Goal: Information Seeking & Learning: Learn about a topic

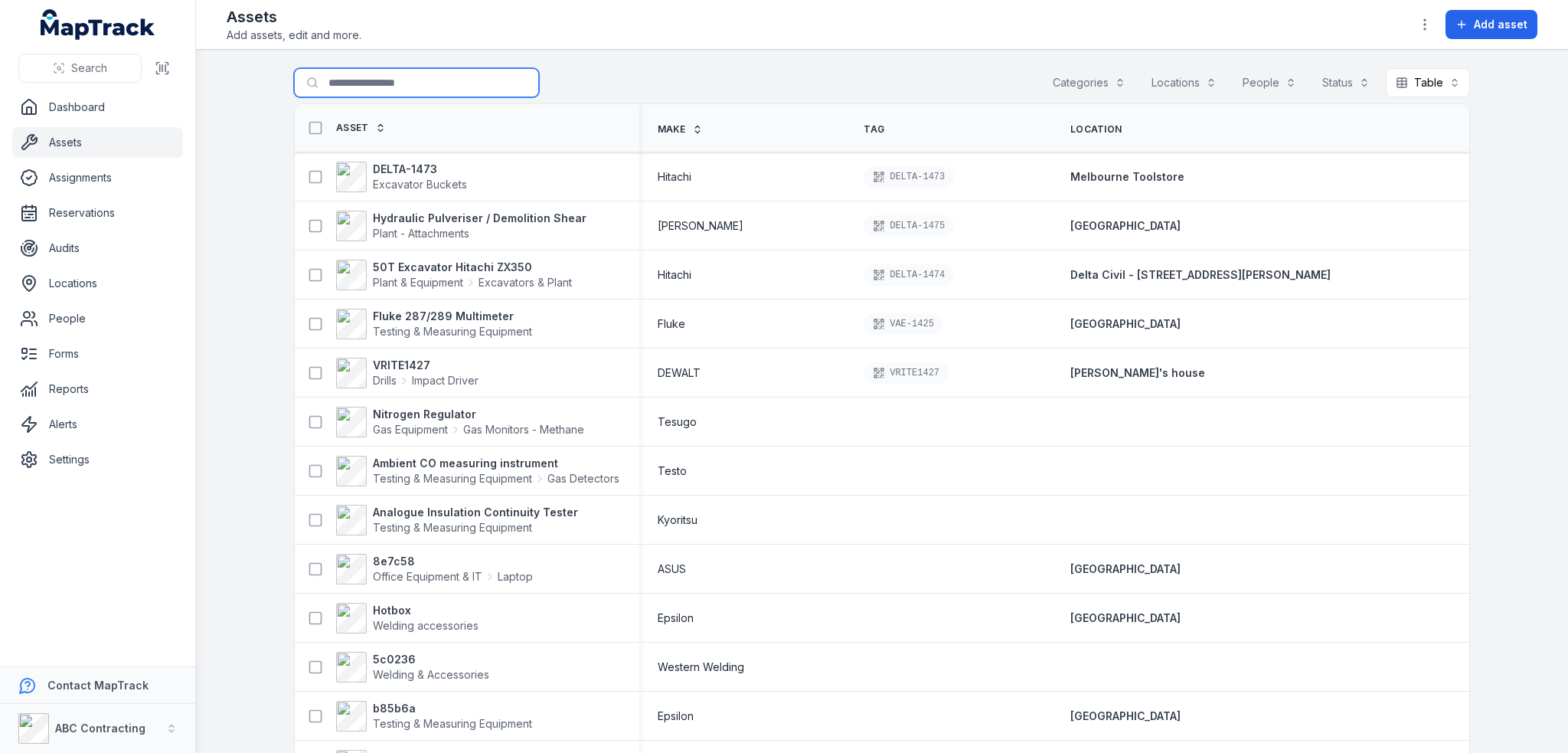
click at [362, 75] on input "Search for assets" at bounding box center [416, 82] width 245 height 29
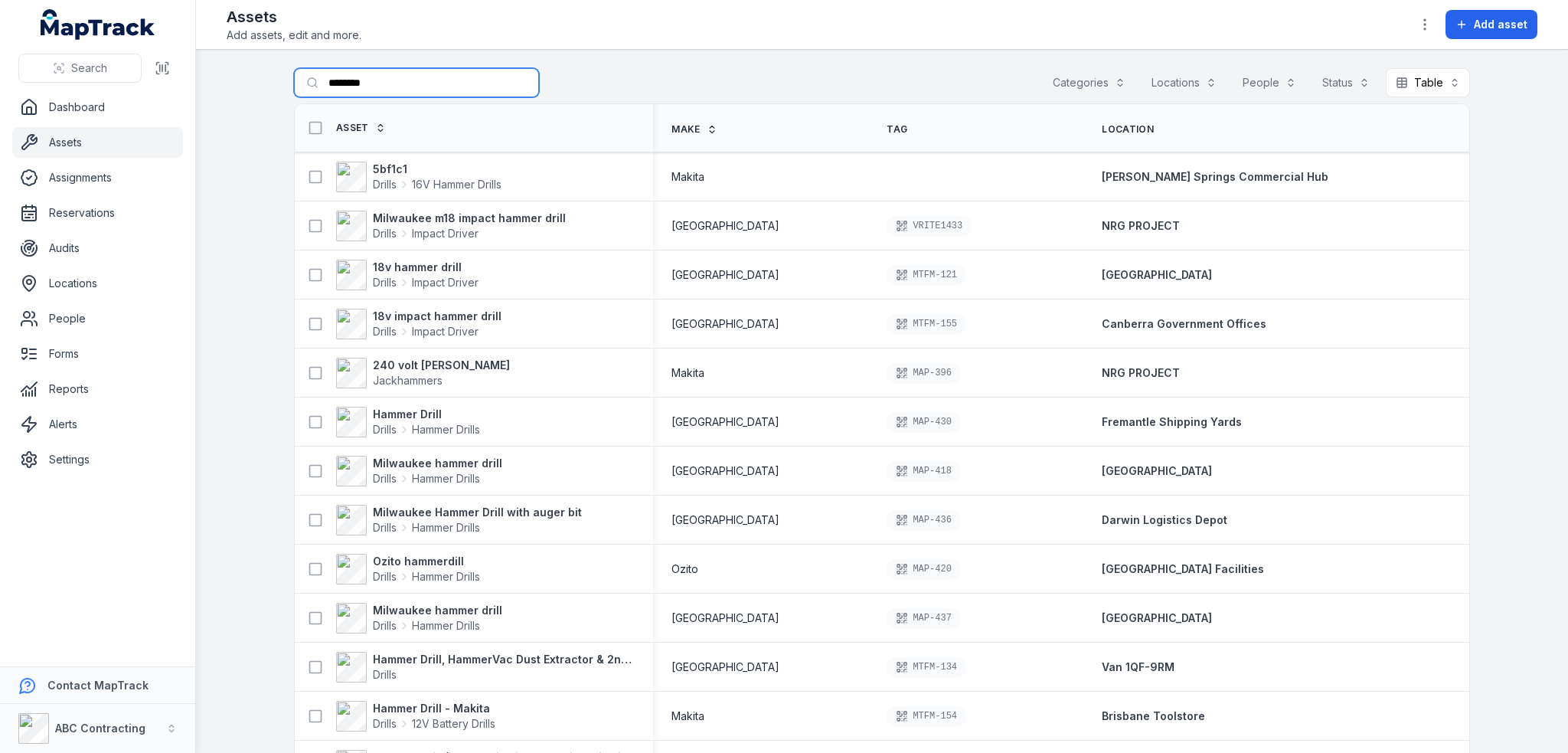
click at [401, 87] on input "********" at bounding box center [416, 82] width 245 height 29
type input "**********"
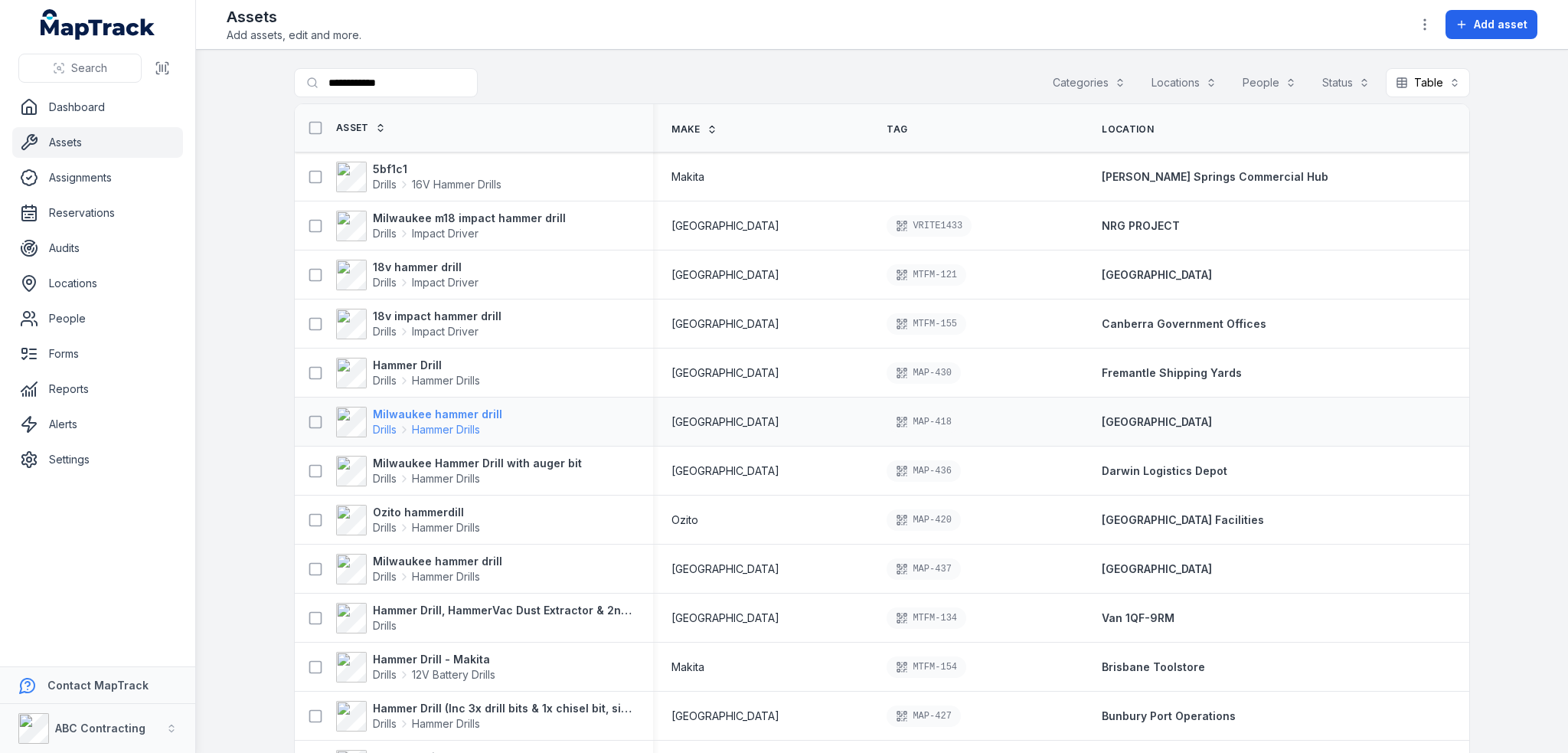
click at [471, 412] on strong "Milwaukee hammer drill" at bounding box center [437, 415] width 129 height 16
click at [226, 216] on main "**********" at bounding box center [881, 401] width 1372 height 703
drag, startPoint x: 425, startPoint y: 83, endPoint x: 273, endPoint y: 81, distance: 152.0
click at [273, 81] on main "**********" at bounding box center [881, 401] width 1372 height 703
click at [301, 137] on button at bounding box center [315, 127] width 29 height 29
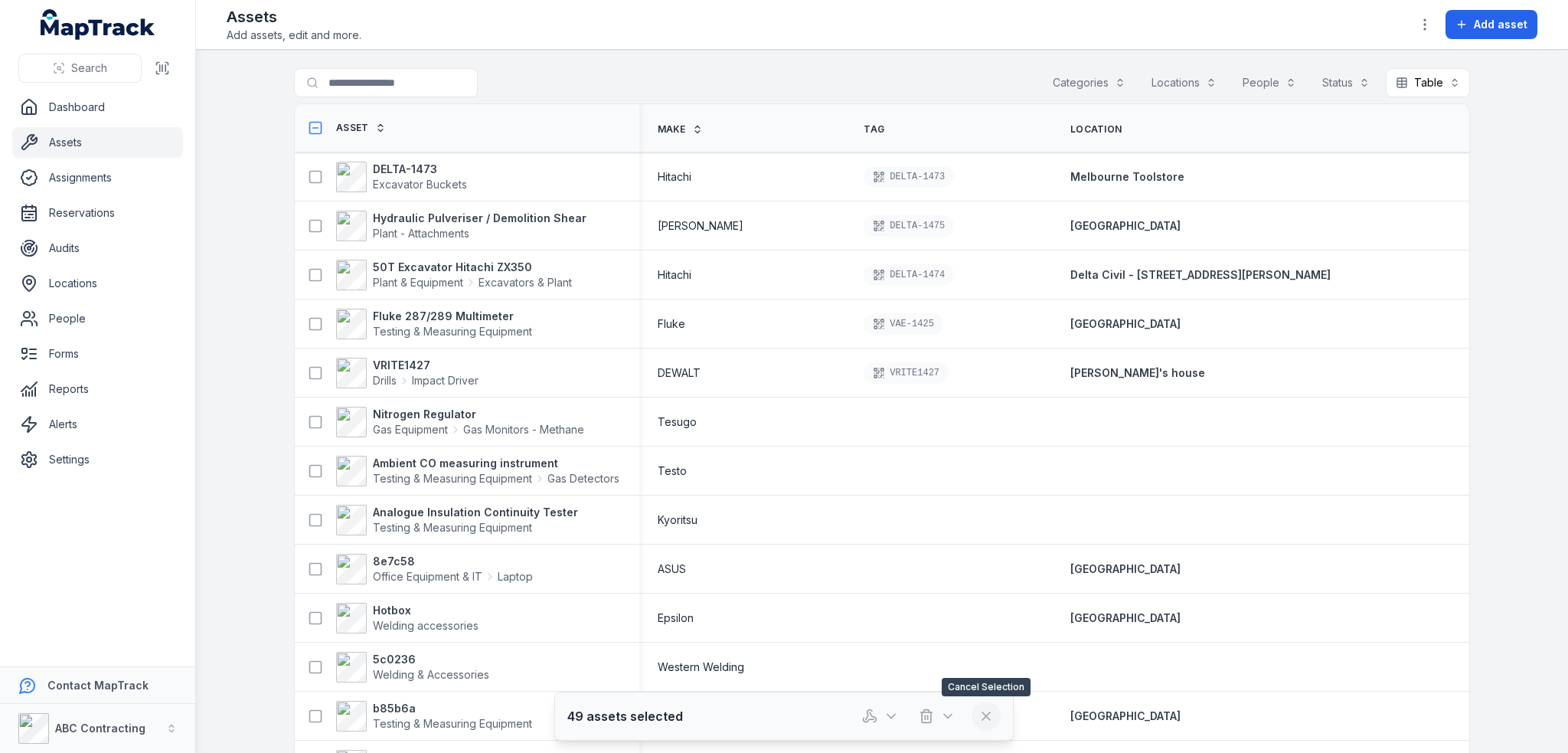
click at [979, 712] on icon at bounding box center [986, 716] width 16 height 16
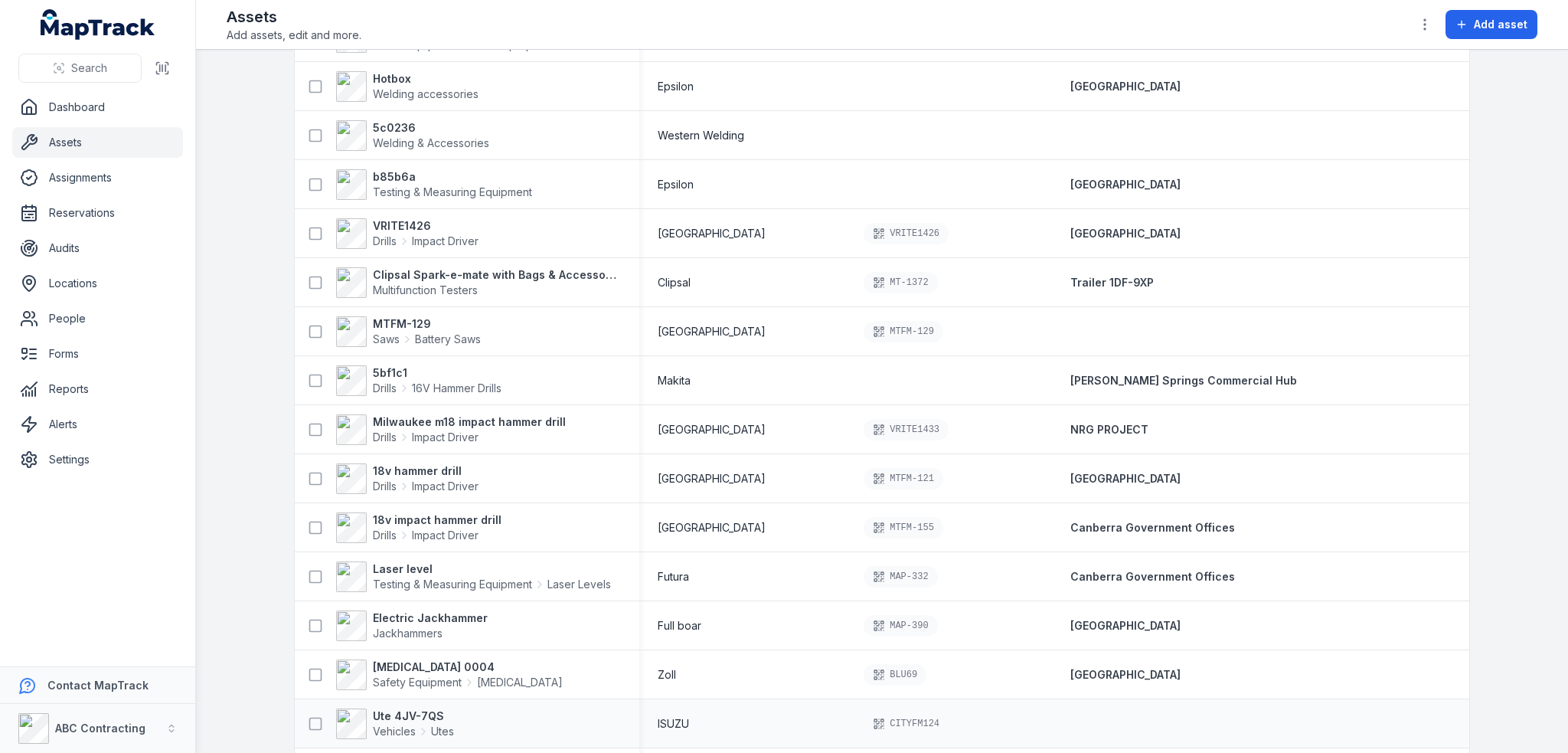
scroll to position [765, 0]
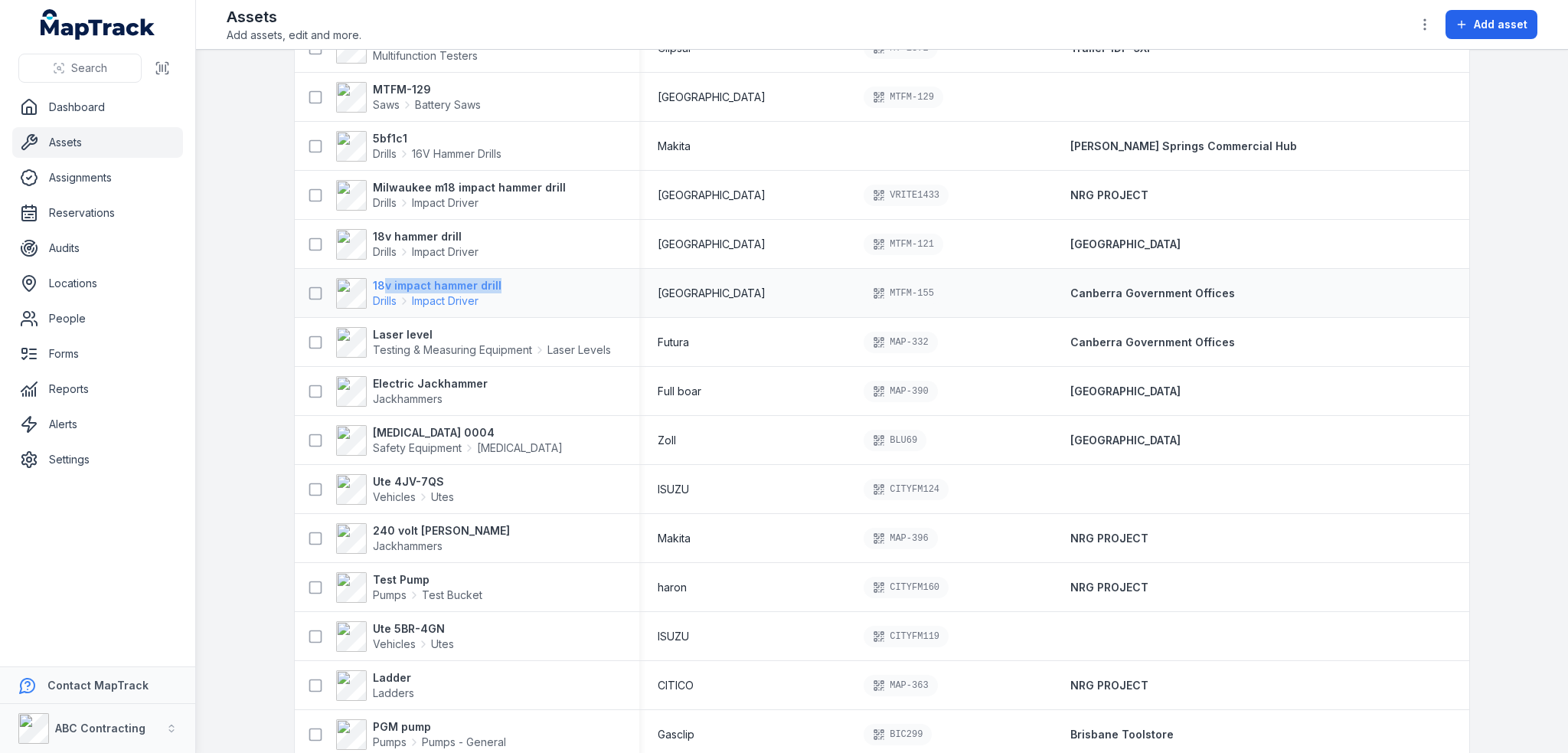
drag, startPoint x: 511, startPoint y: 282, endPoint x: 376, endPoint y: 284, distance: 135.0
click at [376, 284] on div "18v impact hammer drill Drills Impact Driver" at bounding box center [461, 293] width 320 height 30
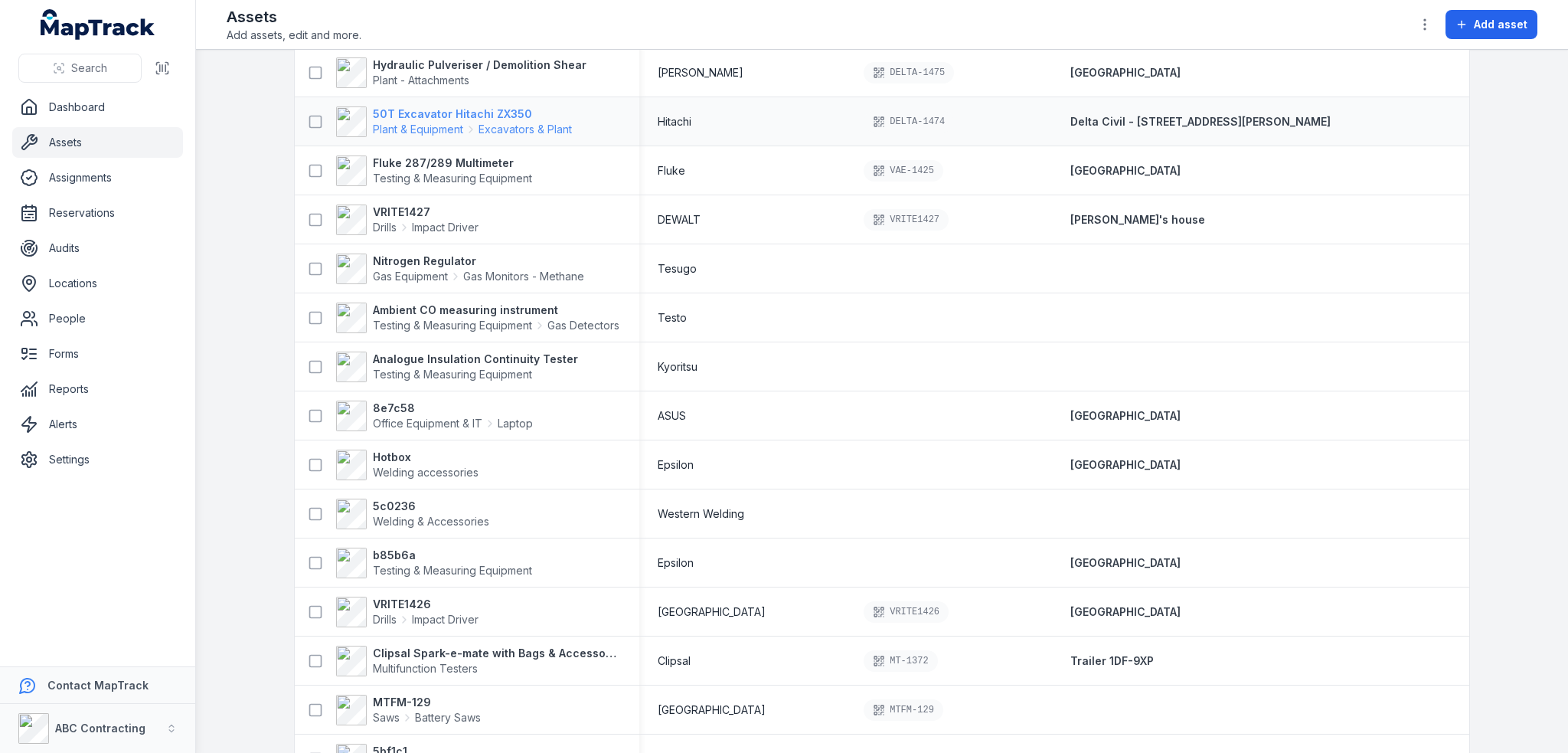
scroll to position [0, 0]
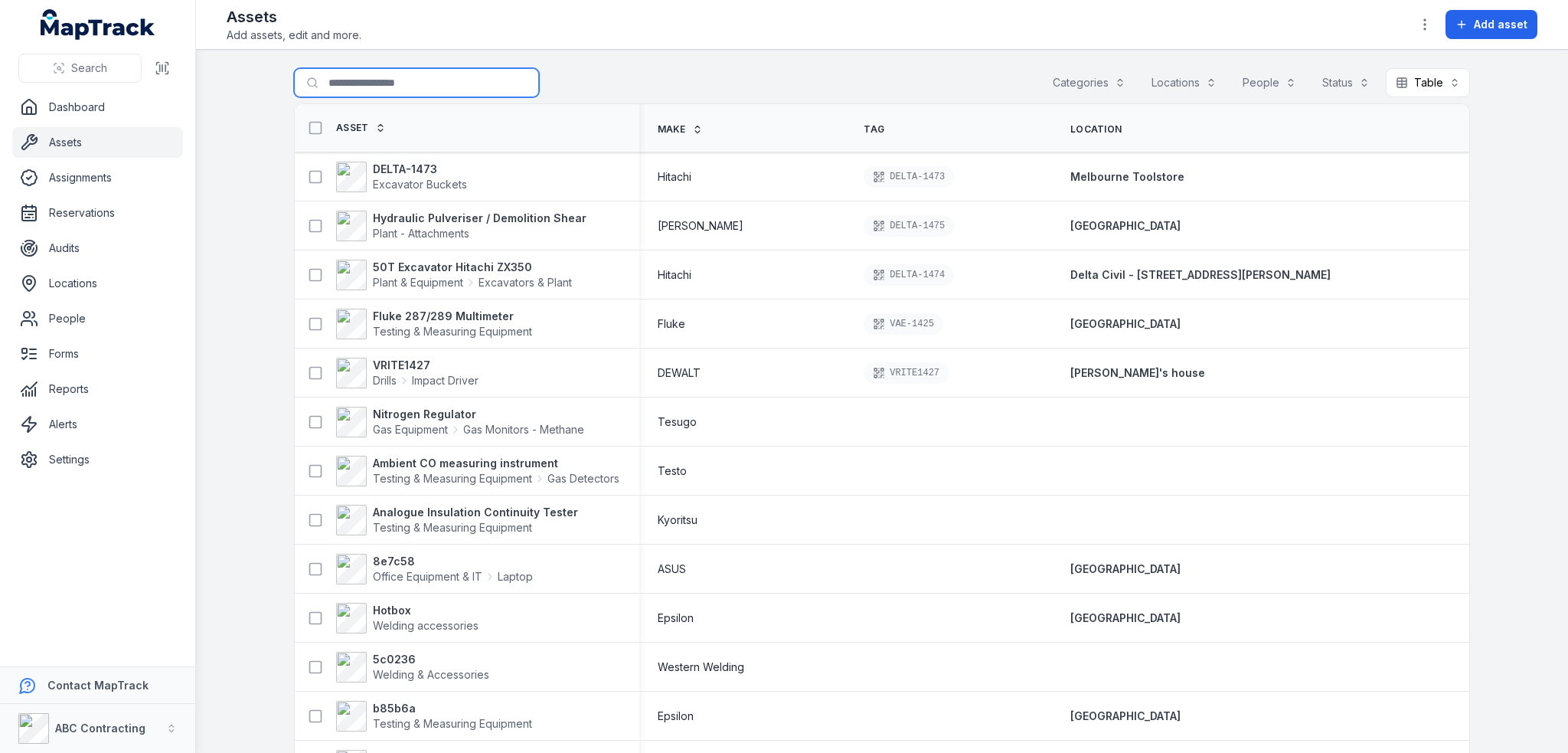
click at [398, 79] on input "Search for assets" at bounding box center [416, 82] width 245 height 29
type input "*"
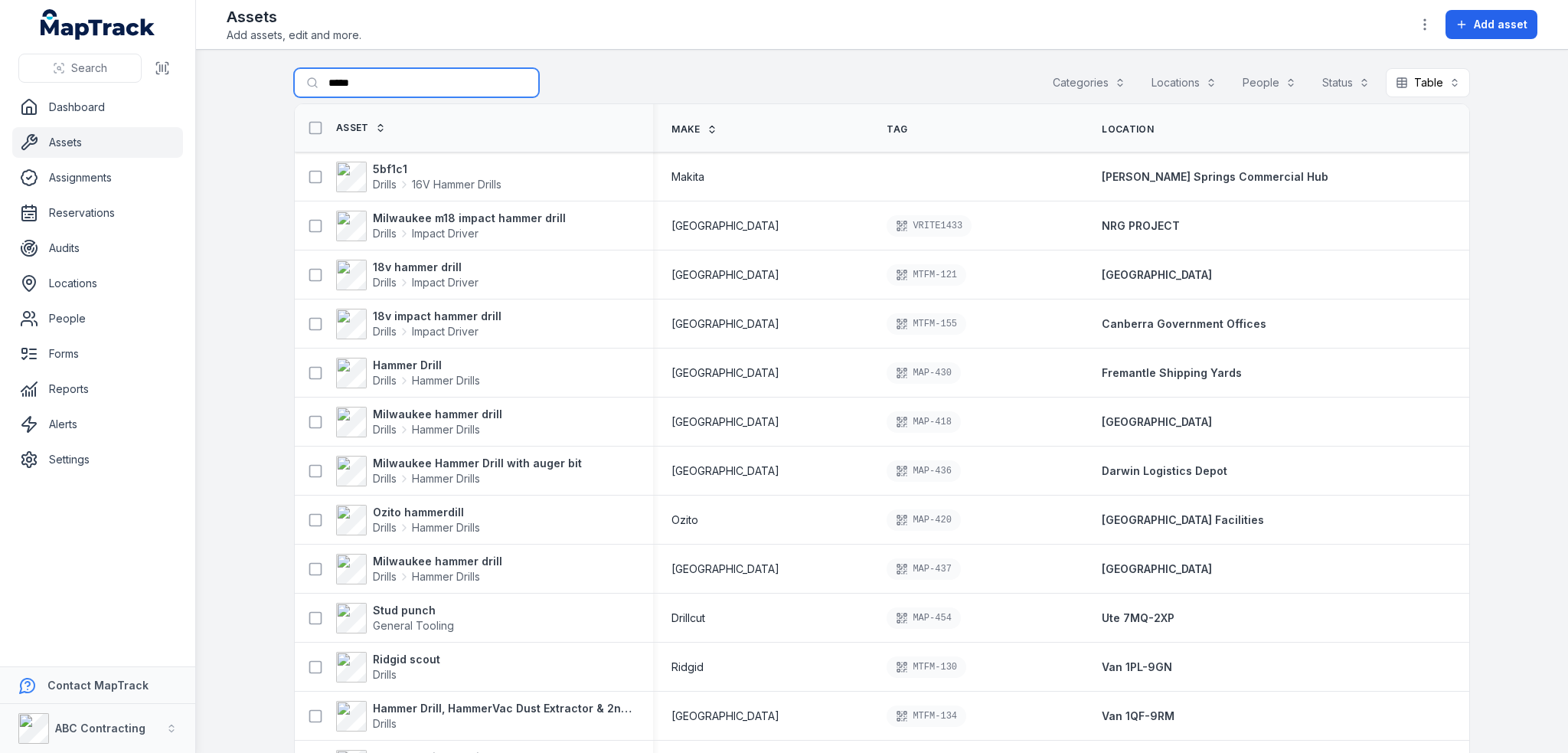
click at [368, 86] on input "*****" at bounding box center [416, 82] width 245 height 29
type input "*"
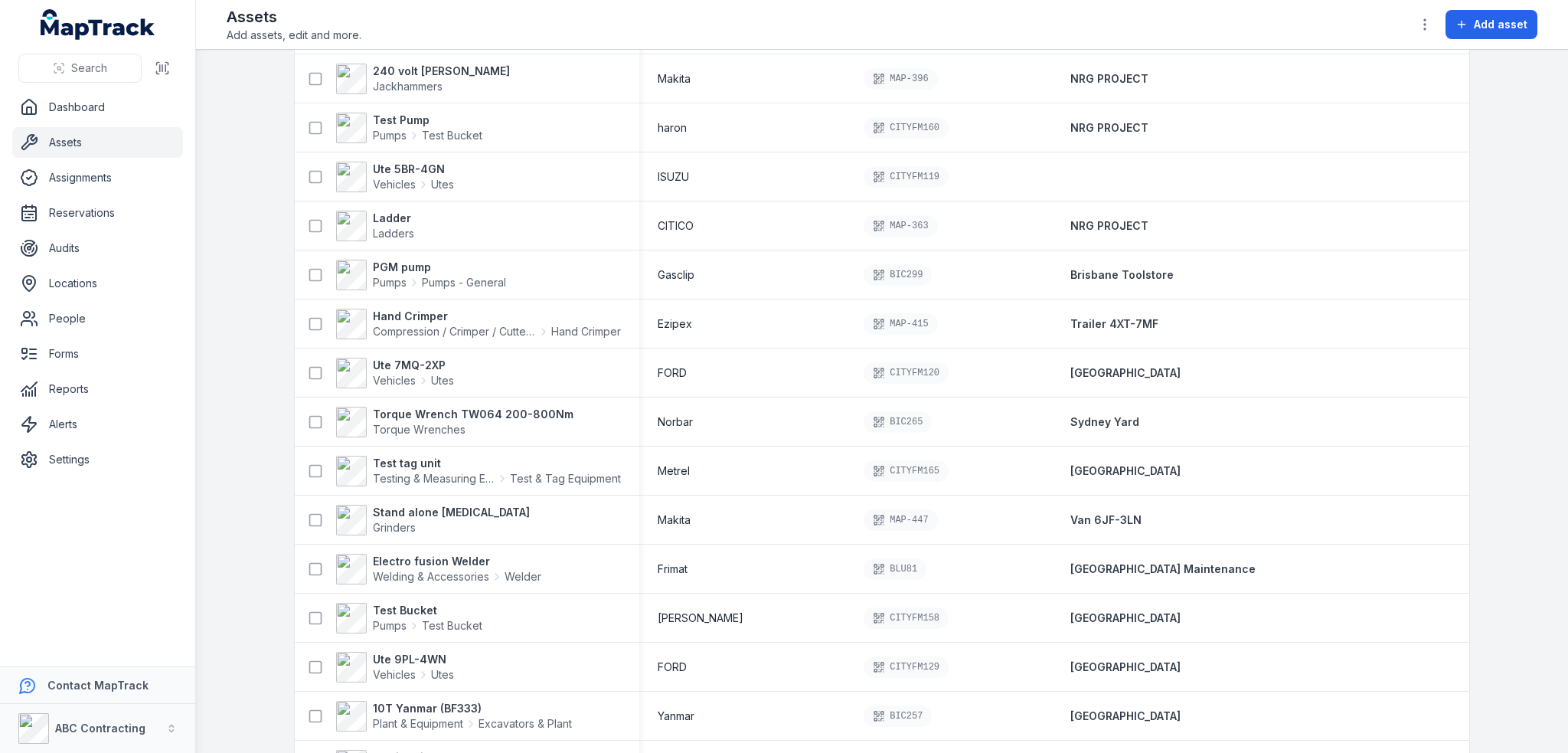
scroll to position [1685, 0]
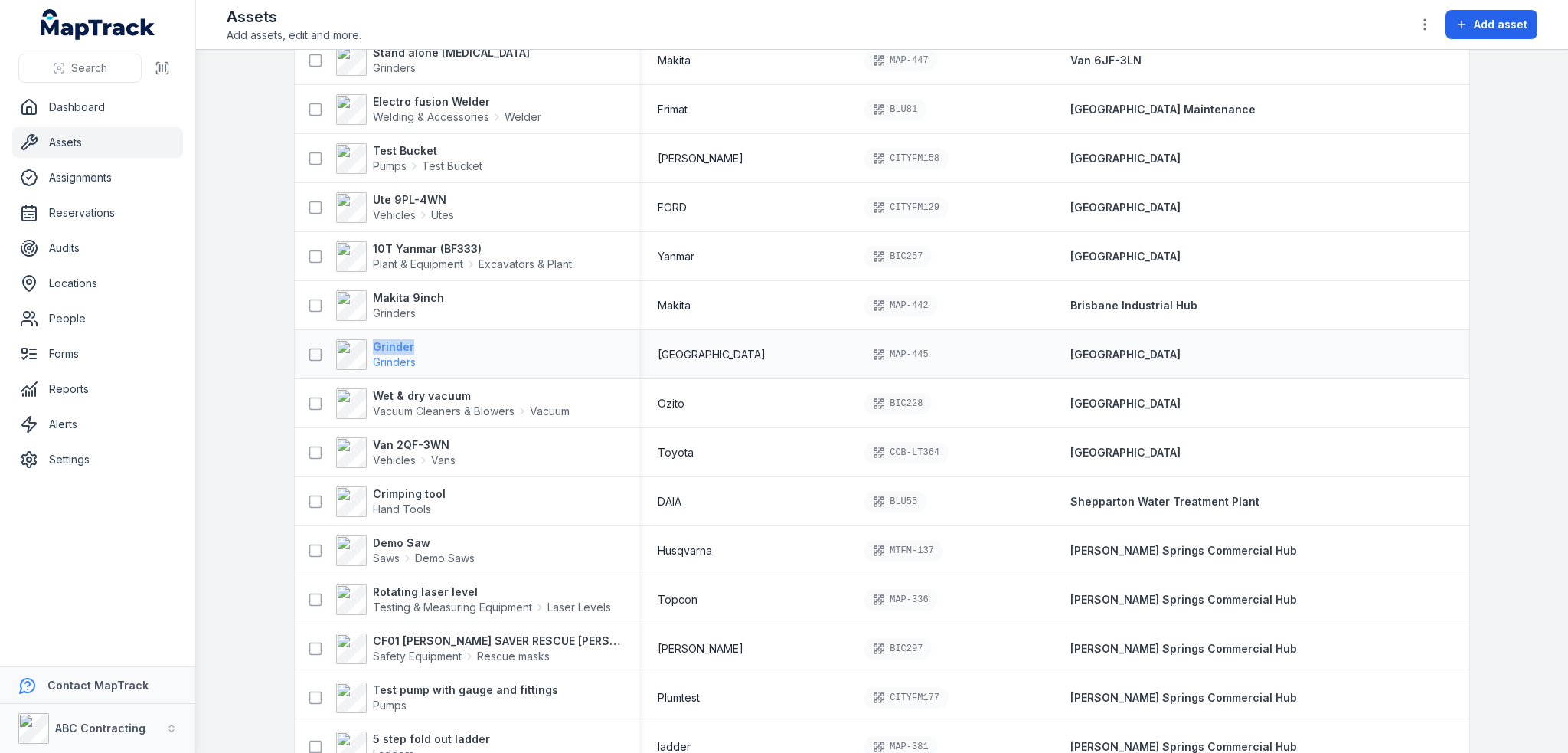
drag, startPoint x: 417, startPoint y: 347, endPoint x: 366, endPoint y: 348, distance: 51.0
click at [366, 348] on div "Grinder Grinders" at bounding box center [461, 354] width 320 height 30
copy strong "Grinder"
drag, startPoint x: 729, startPoint y: 355, endPoint x: 656, endPoint y: 354, distance: 73.0
click at [656, 354] on div "Milwaukee" at bounding box center [742, 354] width 207 height 27
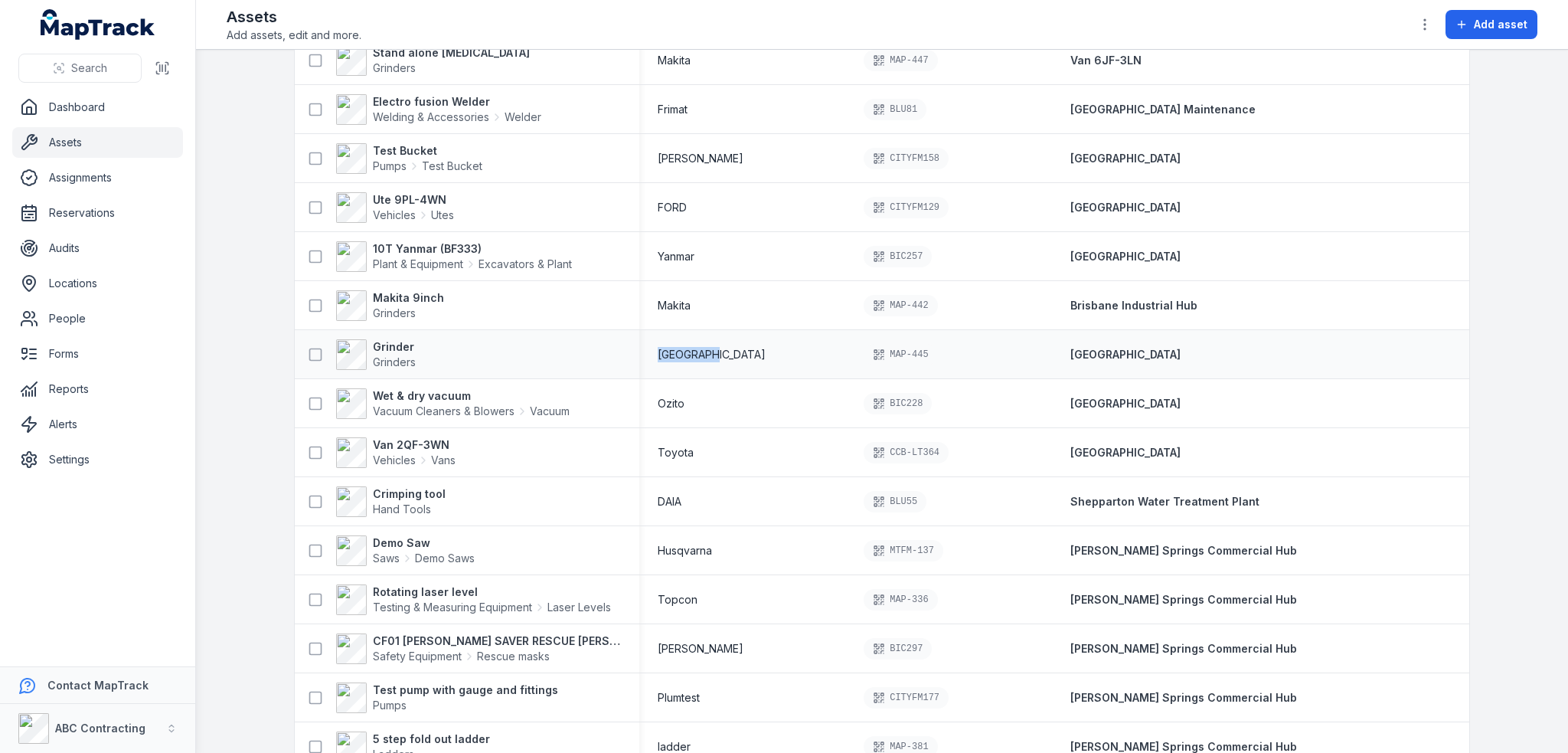
copy span "Milwaukee"
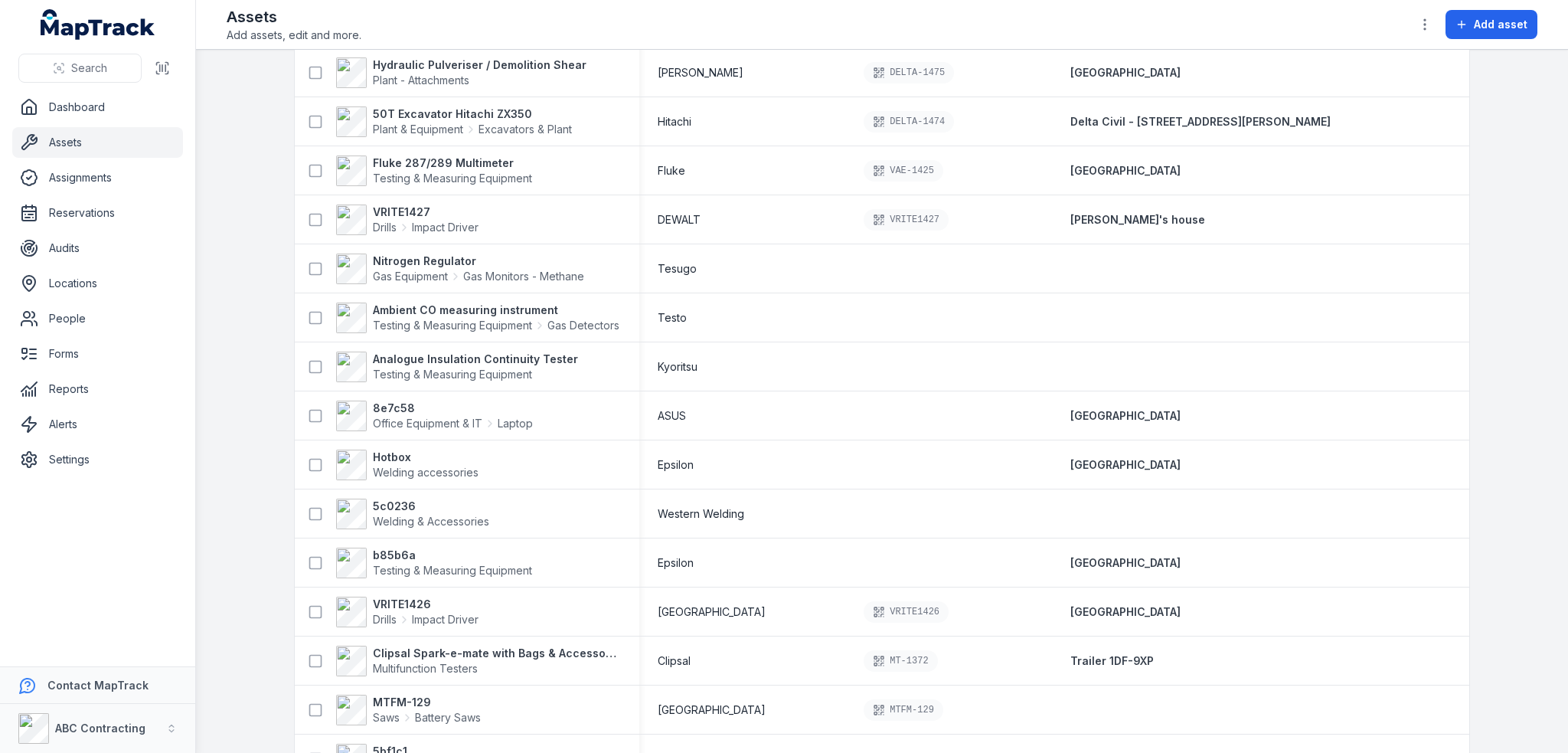
scroll to position [0, 0]
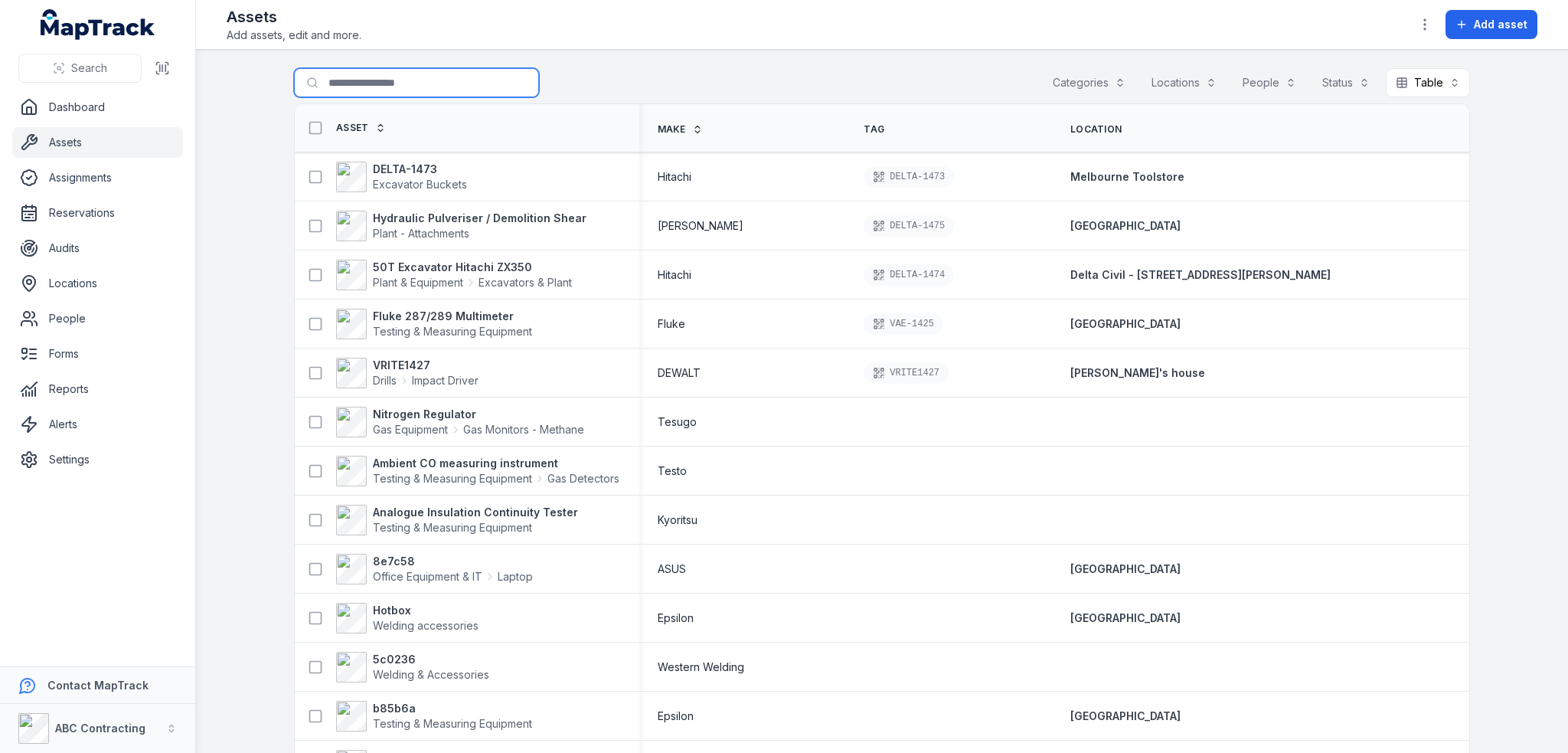
click at [398, 90] on input "Search for assets" at bounding box center [416, 82] width 245 height 29
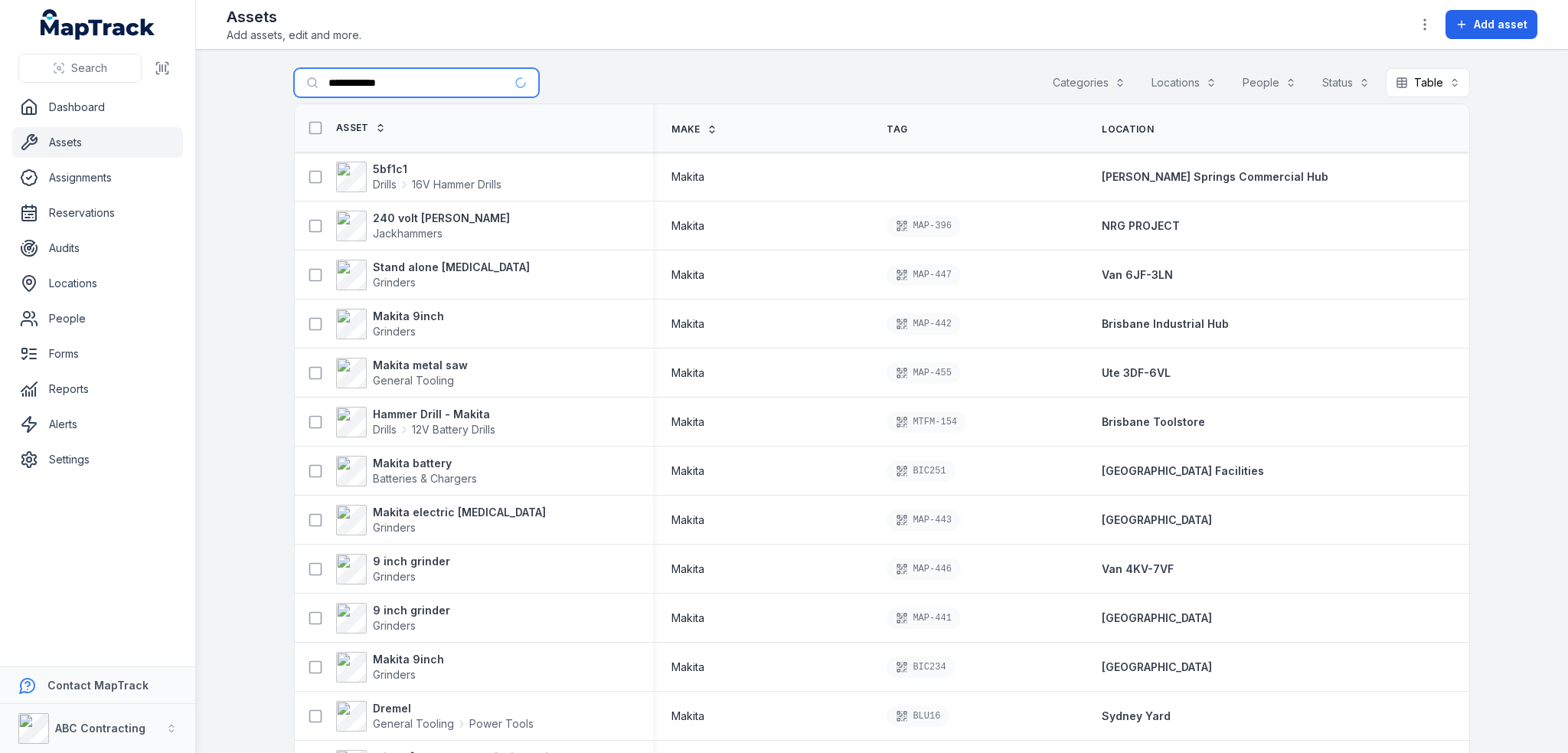
type input "**********"
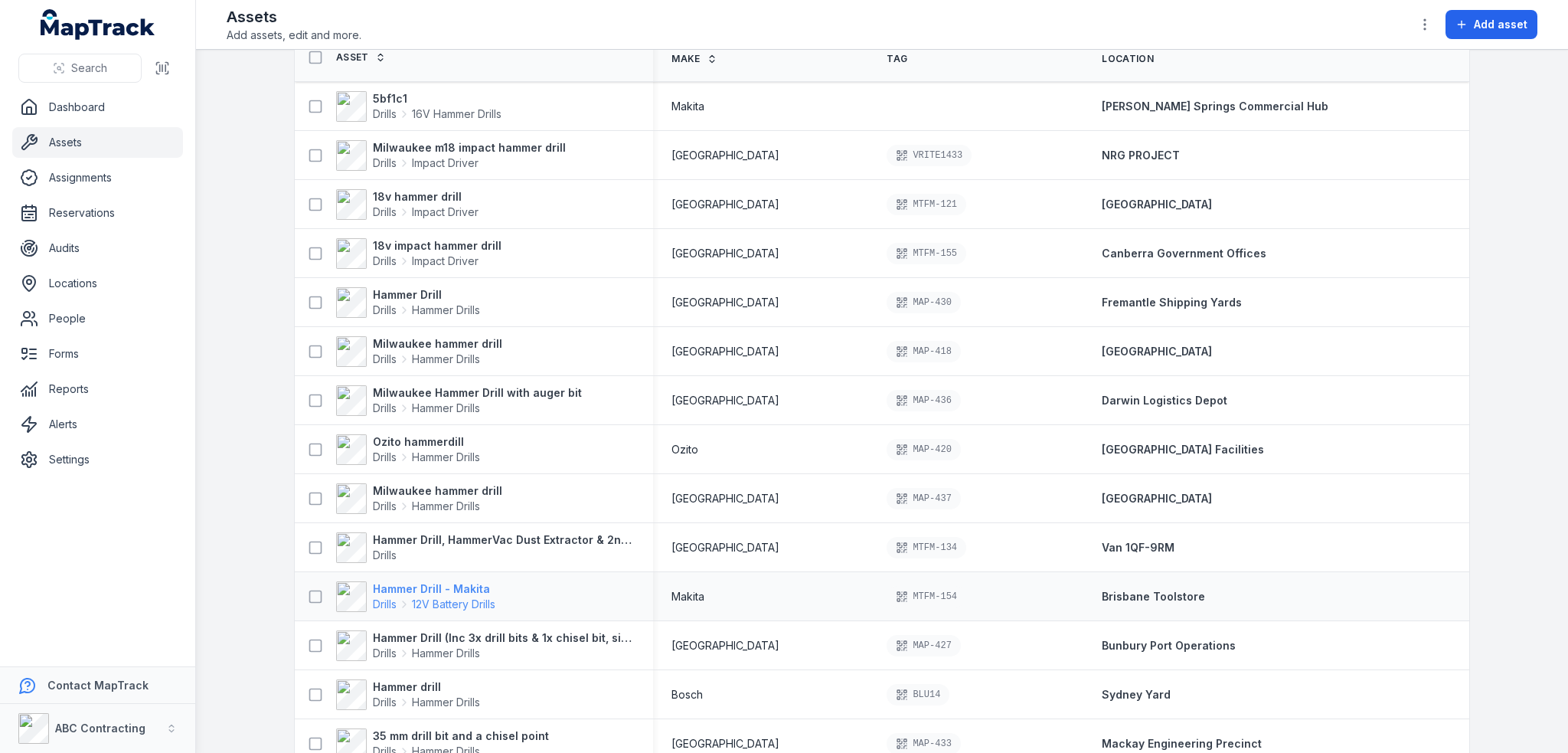
scroll to position [153, 0]
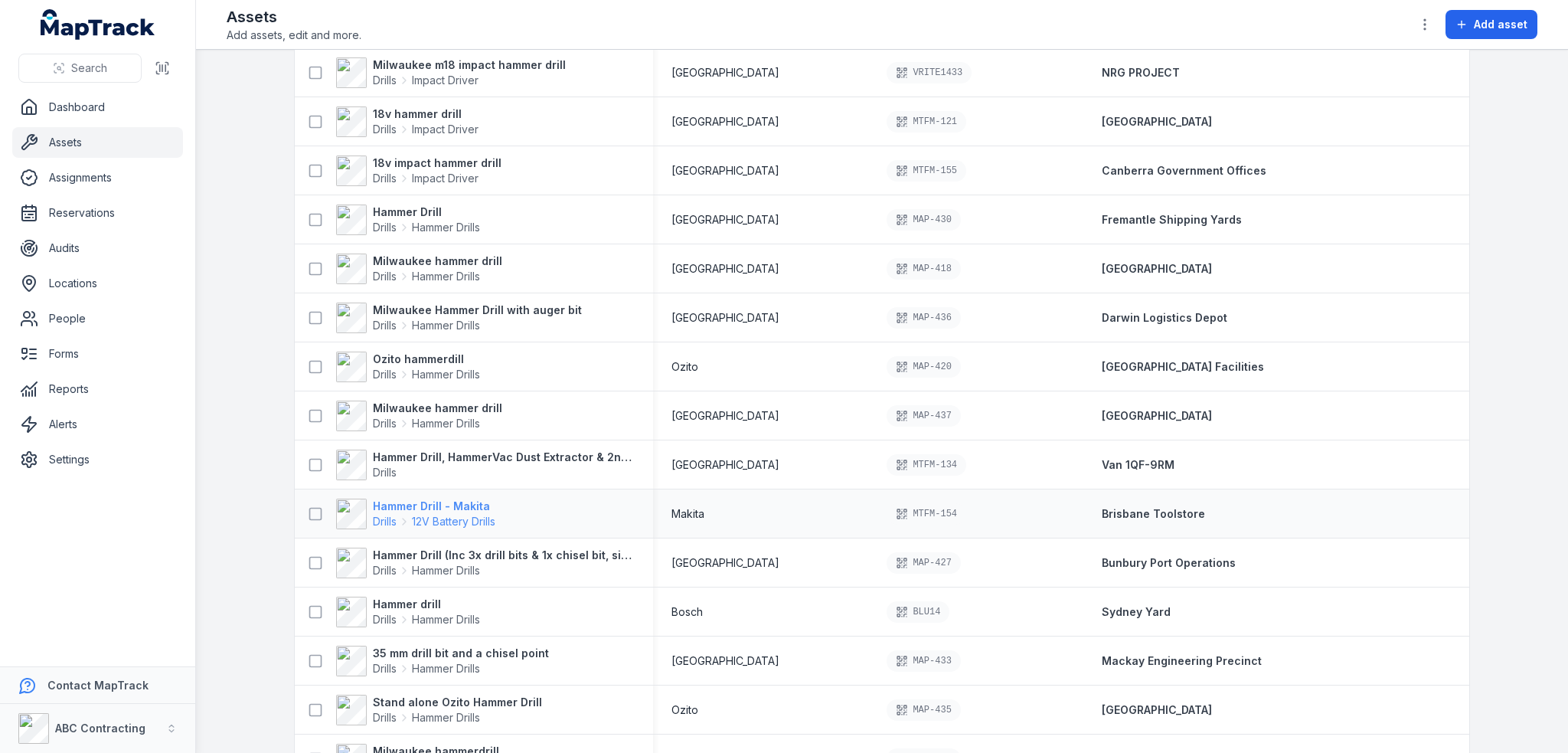
click at [404, 504] on strong "Hammer Drill - Makita" at bounding box center [433, 506] width 122 height 16
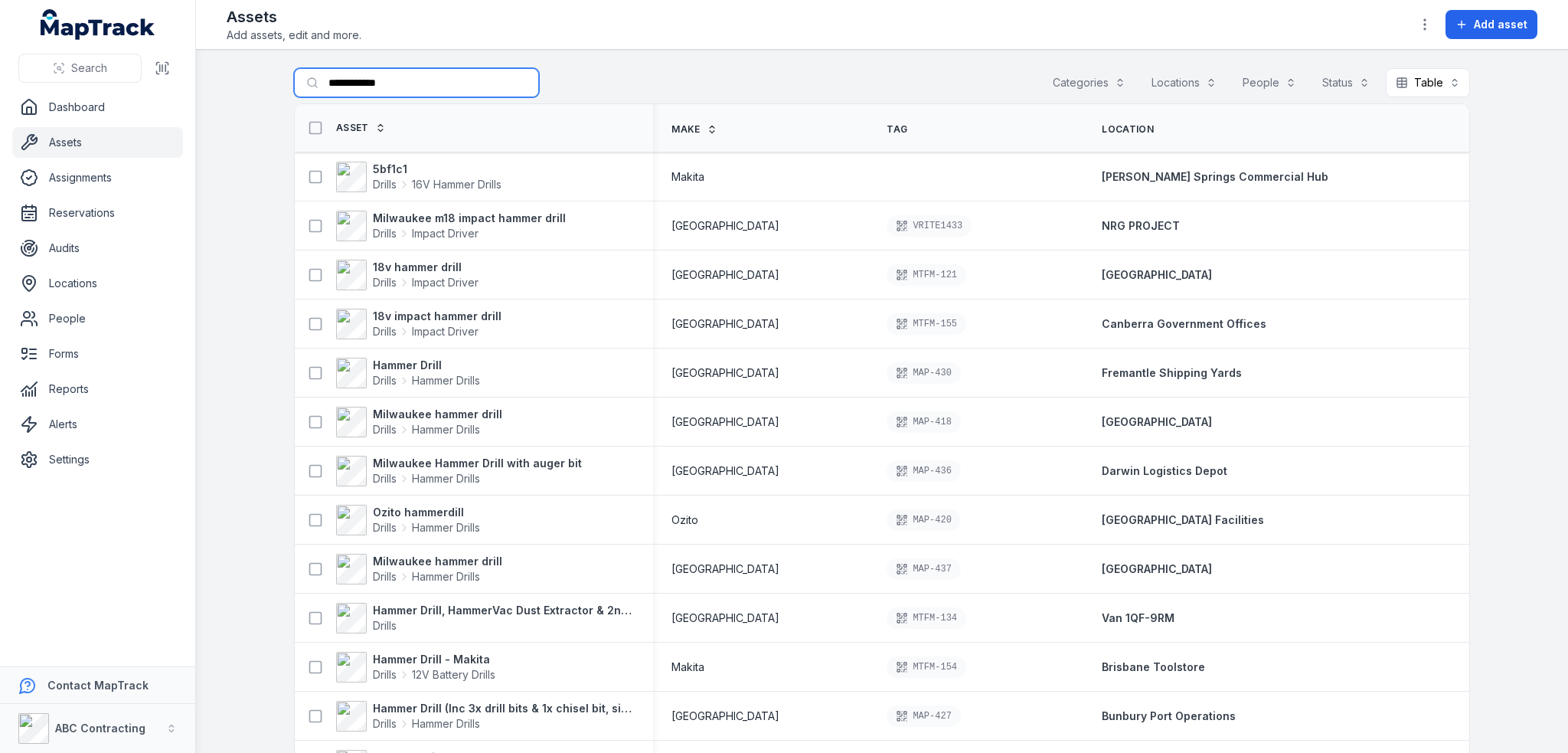
click at [407, 84] on input "**********" at bounding box center [416, 82] width 245 height 29
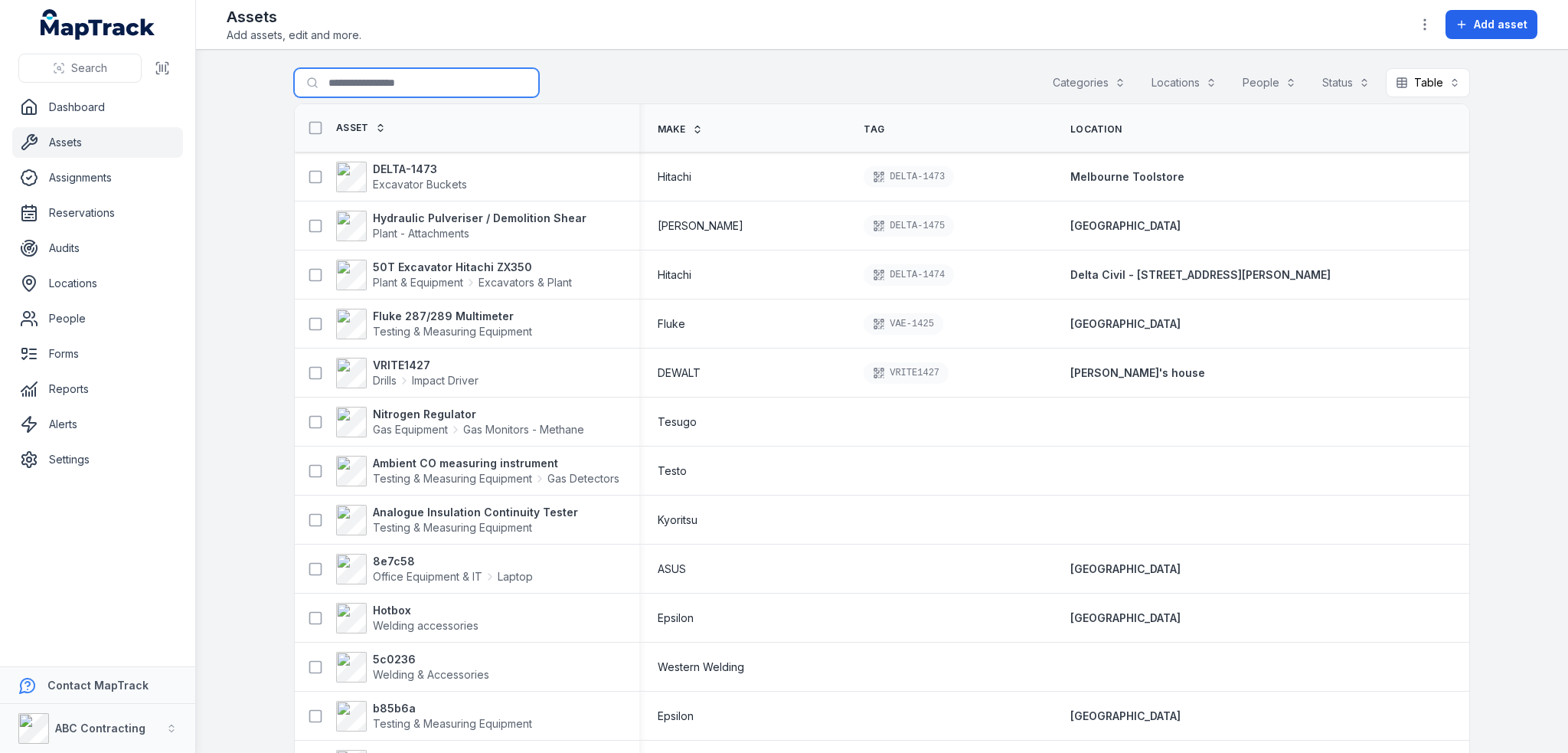
click at [371, 83] on input "Search for assets" at bounding box center [416, 82] width 245 height 29
type input "***"
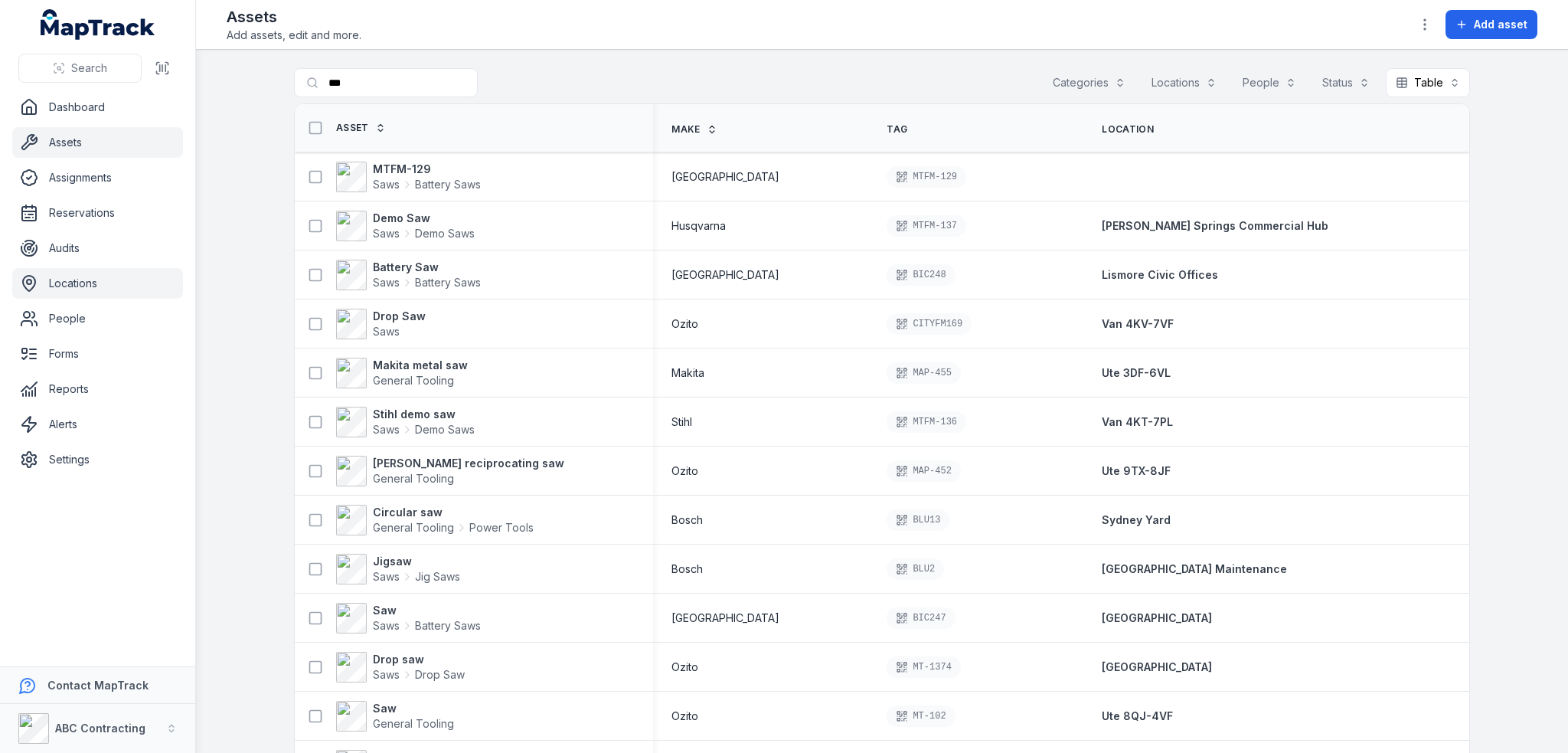
click at [70, 288] on link "Locations" at bounding box center [97, 283] width 171 height 30
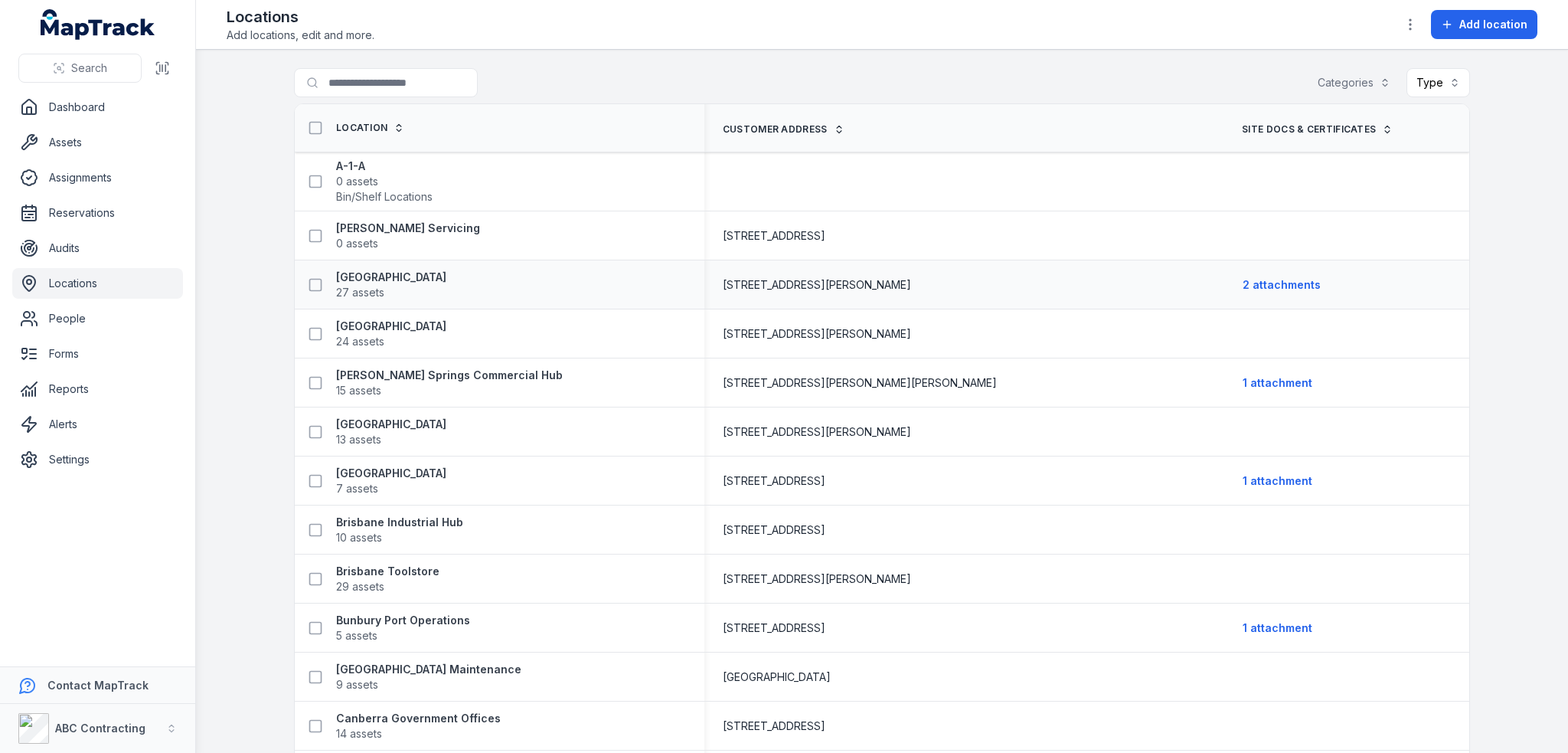
drag, startPoint x: 493, startPoint y: 274, endPoint x: 326, endPoint y: 265, distance: 167.2
click at [326, 265] on div "Adelaide Corporate Plaza 27 assets" at bounding box center [499, 285] width 409 height 43
drag, startPoint x: 467, startPoint y: 324, endPoint x: 327, endPoint y: 320, distance: 140.1
click at [327, 320] on div "Albury Industrial Park 24 assets" at bounding box center [493, 334] width 385 height 30
copy strong "[GEOGRAPHIC_DATA]"
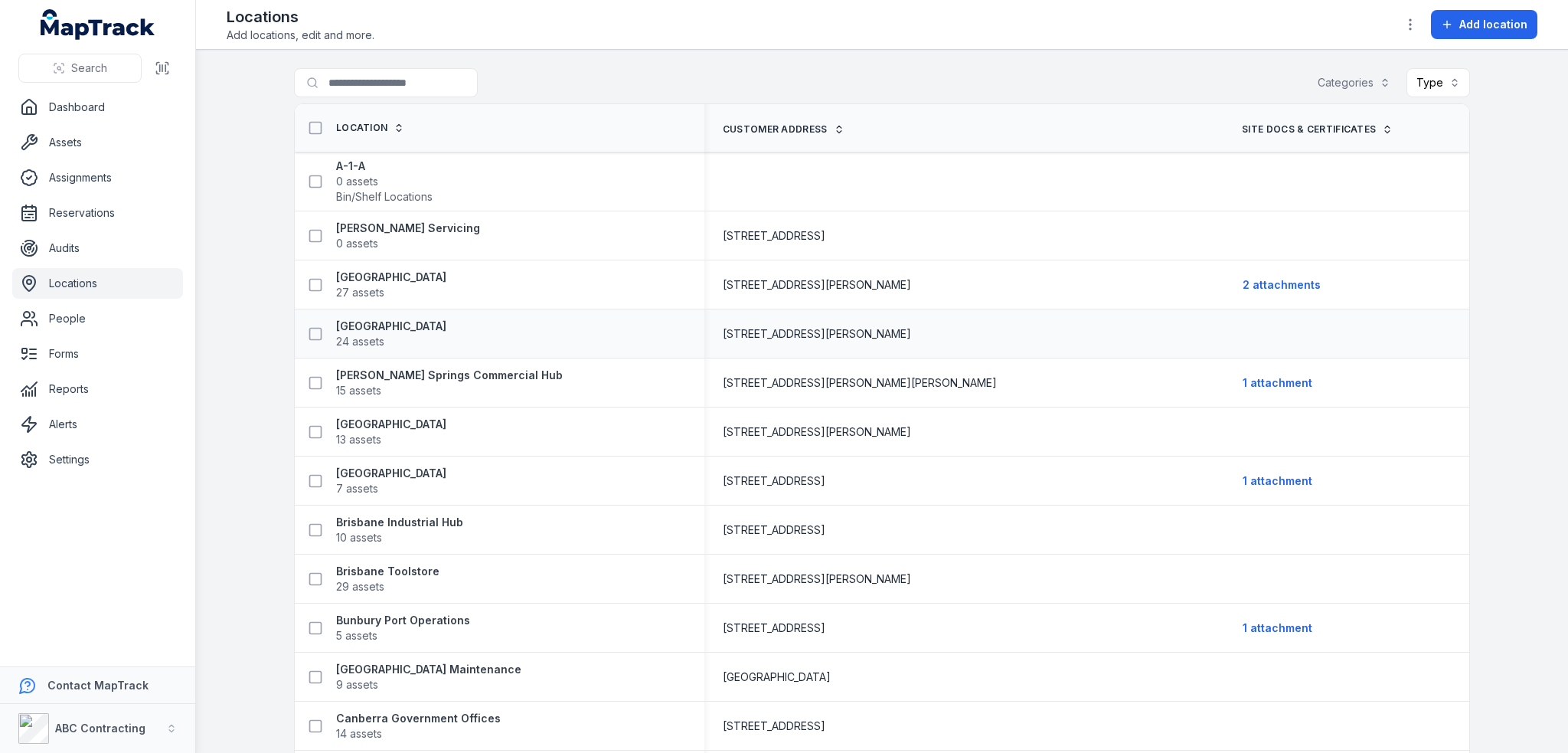
copy strong "[GEOGRAPHIC_DATA]"
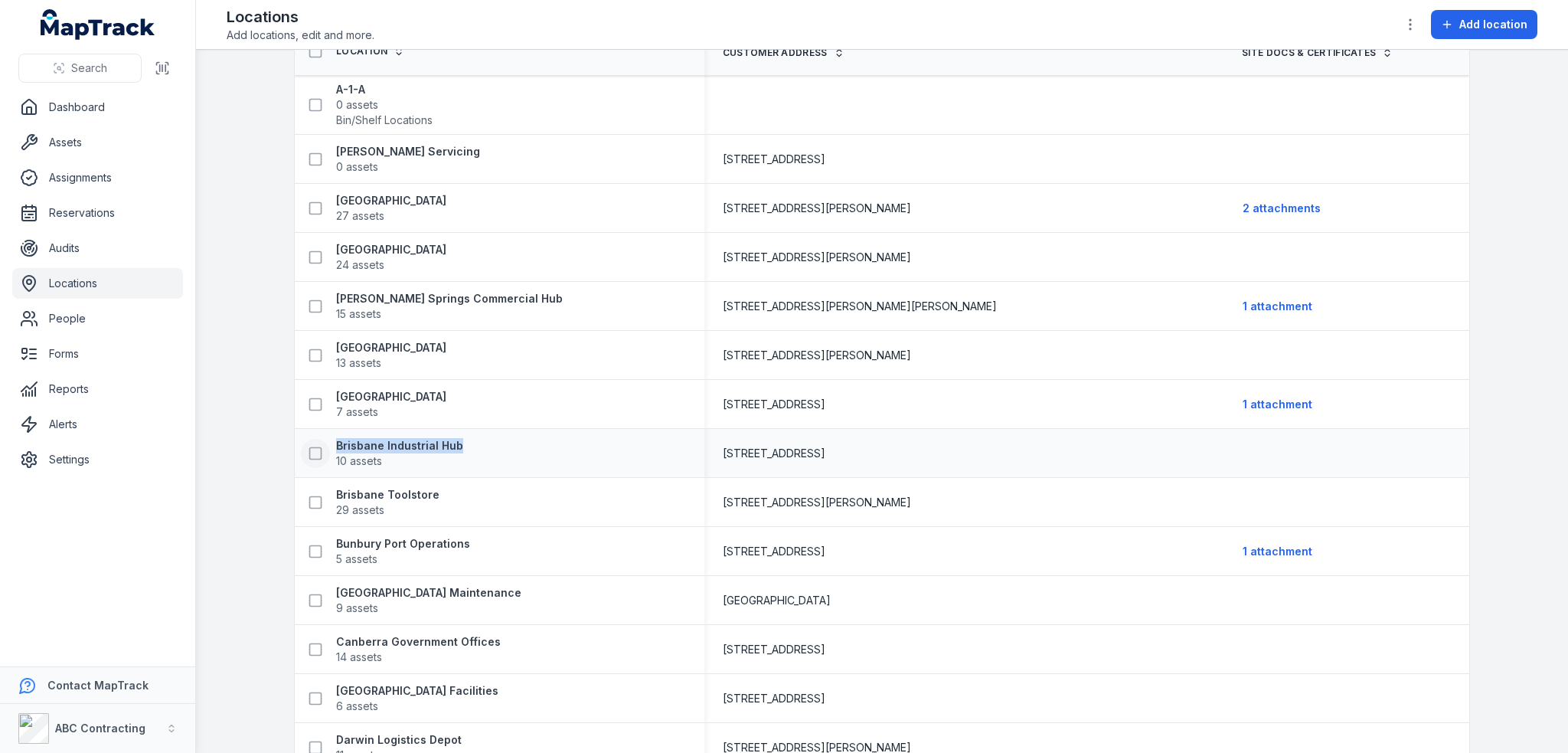
drag, startPoint x: 481, startPoint y: 441, endPoint x: 317, endPoint y: 447, distance: 164.1
click at [317, 447] on div "Brisbane Industrial Hub 10 assets" at bounding box center [493, 453] width 385 height 30
copy strong "Brisbane Industrial Hub"
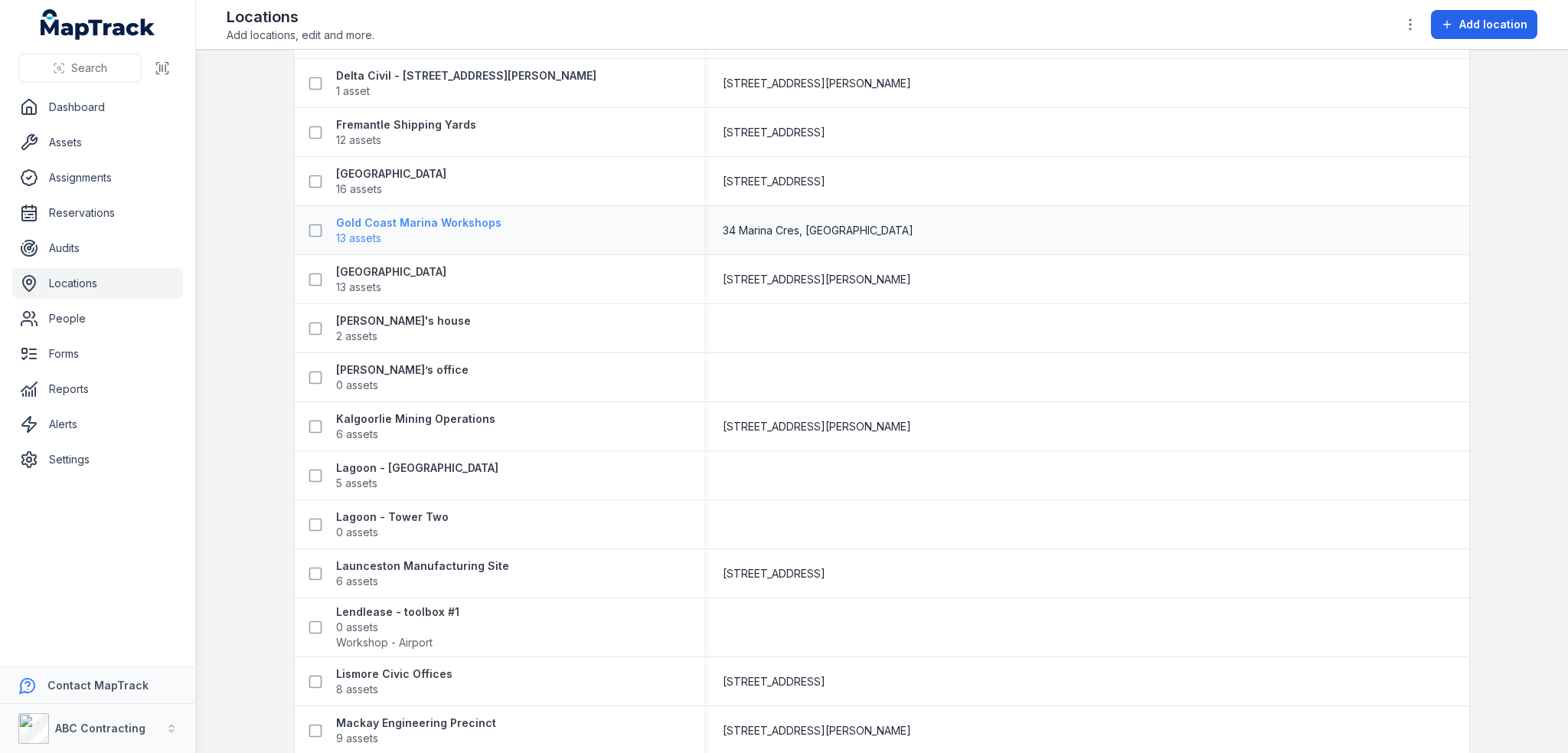
scroll to position [765, 0]
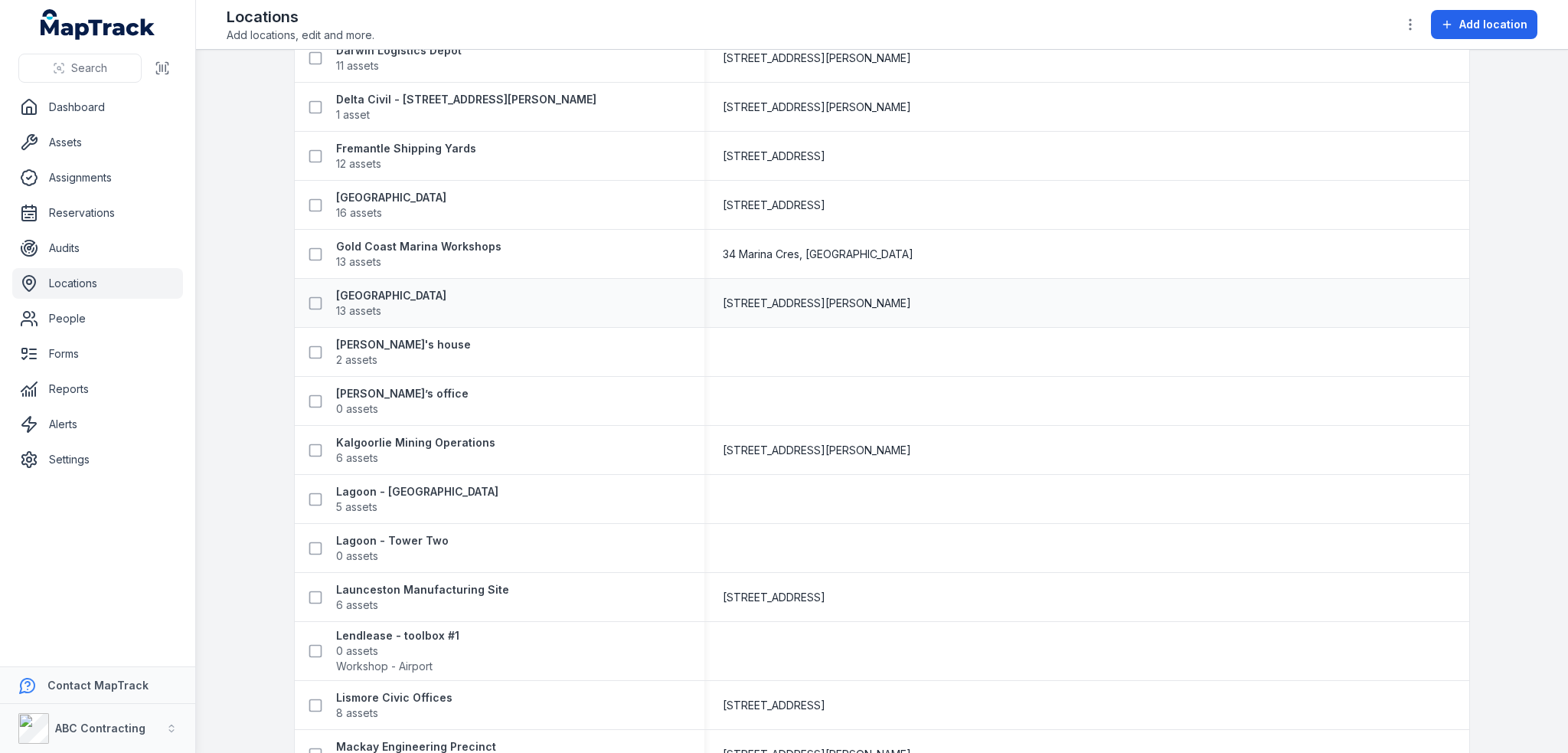
drag, startPoint x: 323, startPoint y: 288, endPoint x: 528, endPoint y: 292, distance: 205.0
click at [528, 292] on div "Hobart Commercial Centre 13 assets" at bounding box center [493, 302] width 385 height 30
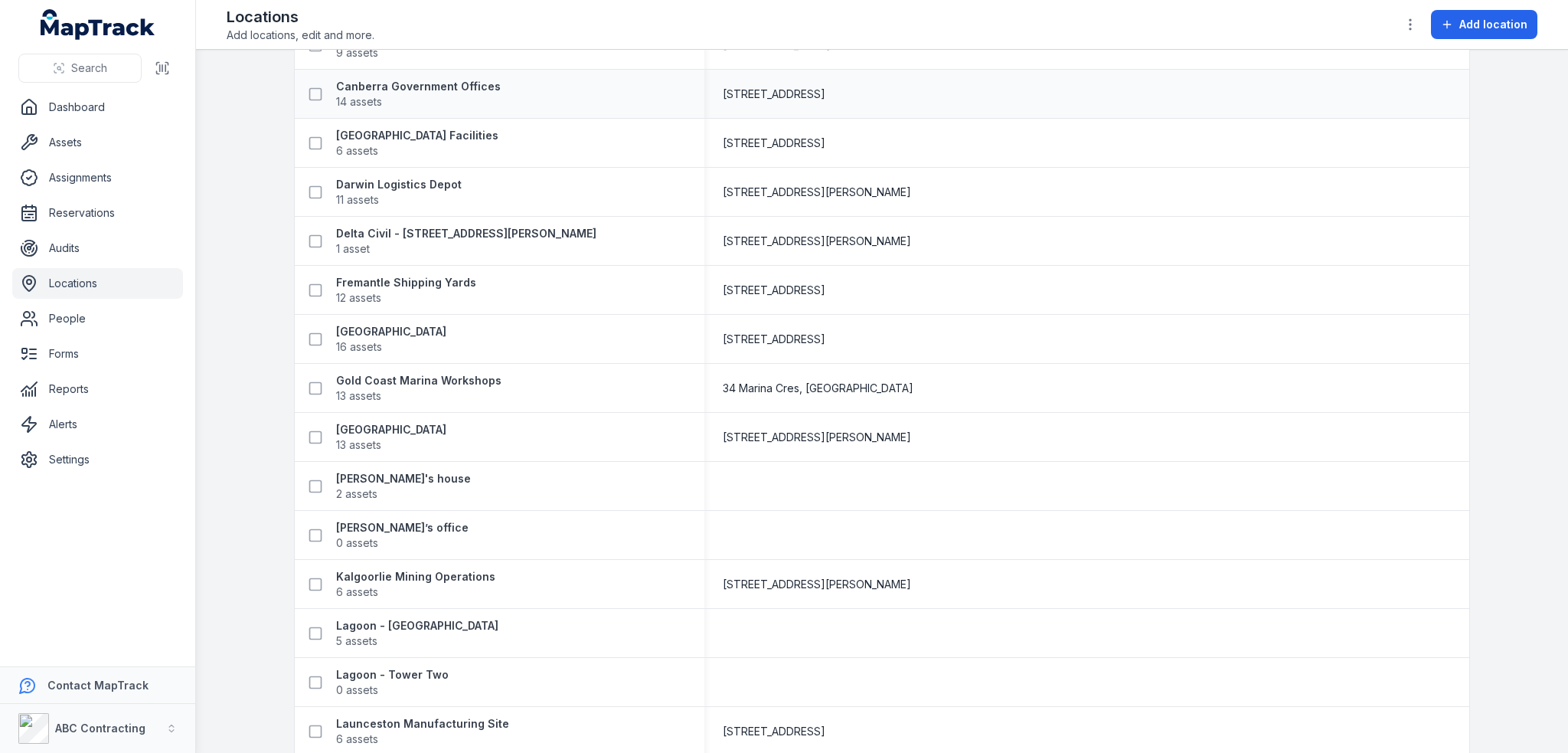
scroll to position [459, 0]
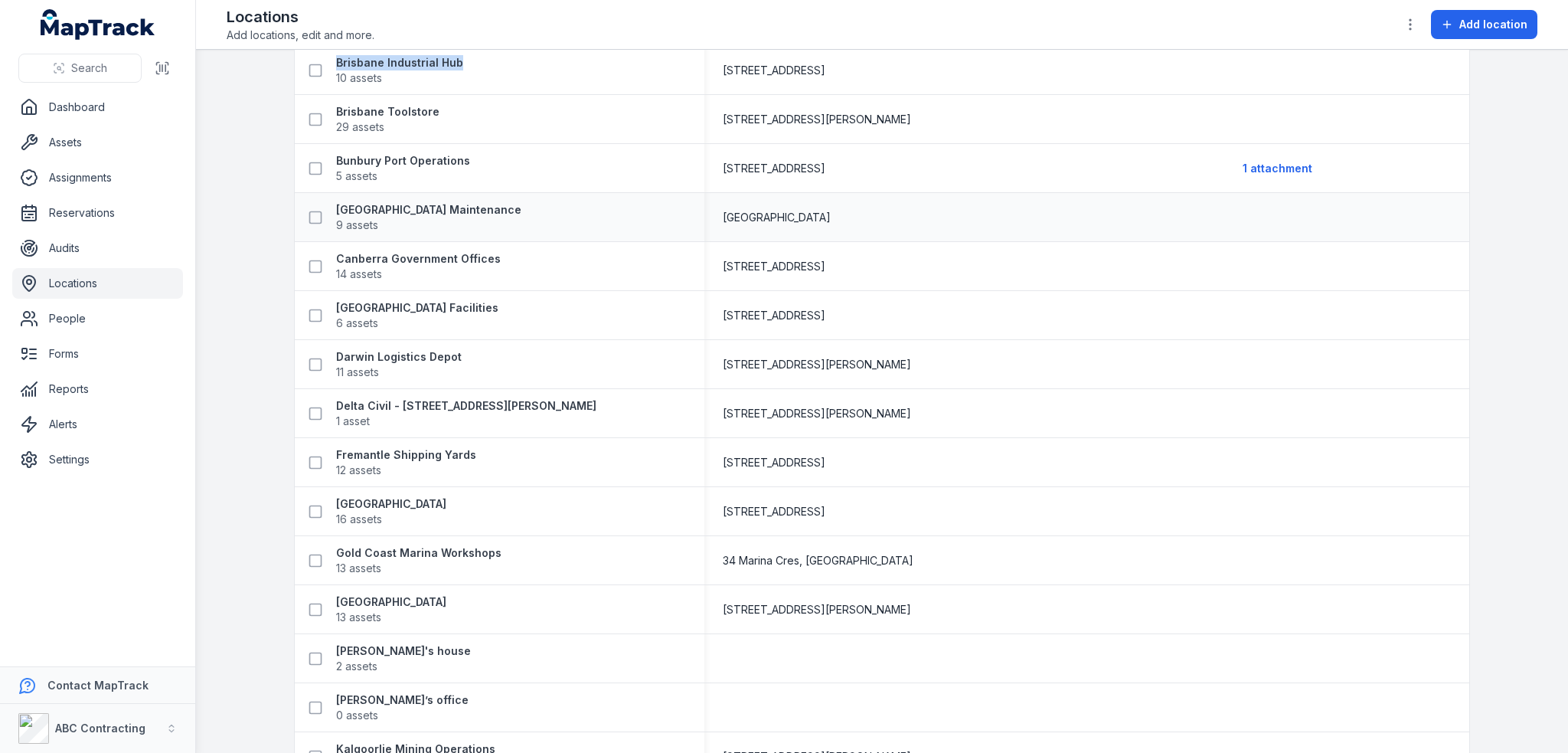
drag, startPoint x: 327, startPoint y: 203, endPoint x: 624, endPoint y: 208, distance: 297.0
click at [624, 208] on div "Cairns International Airport Maintenance 9 assets" at bounding box center [493, 217] width 385 height 30
copy strong "[GEOGRAPHIC_DATA] Maintenance"
drag, startPoint x: 323, startPoint y: 157, endPoint x: 505, endPoint y: 151, distance: 182.1
click at [505, 153] on div "Bunbury Port Operations 5 assets" at bounding box center [493, 168] width 385 height 30
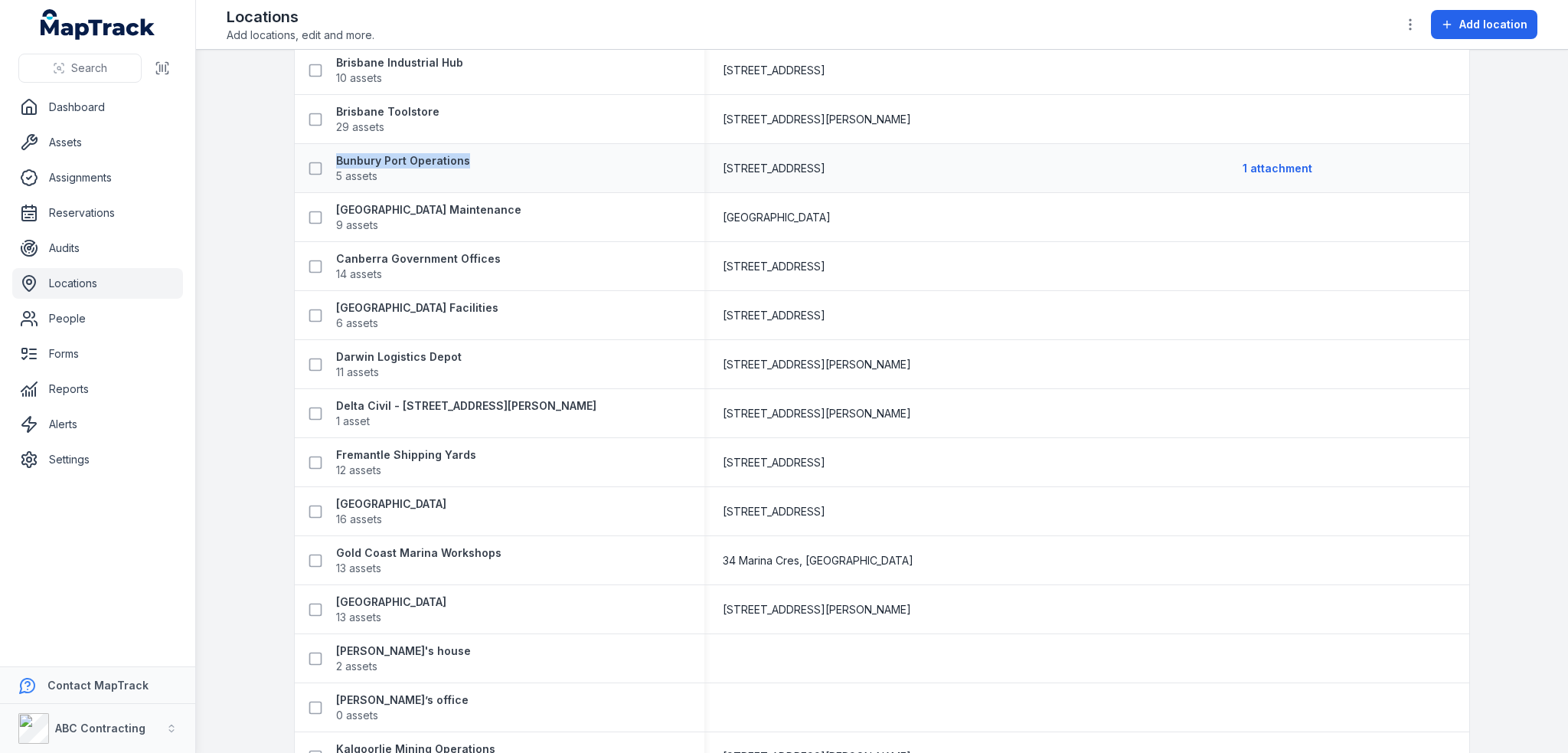
copy strong "Bunbury Port Operations"
drag, startPoint x: 326, startPoint y: 104, endPoint x: 500, endPoint y: 110, distance: 174.1
click at [500, 110] on div "Brisbane Toolstore 29 assets" at bounding box center [493, 119] width 385 height 30
copy strong "Brisbane Toolstore"
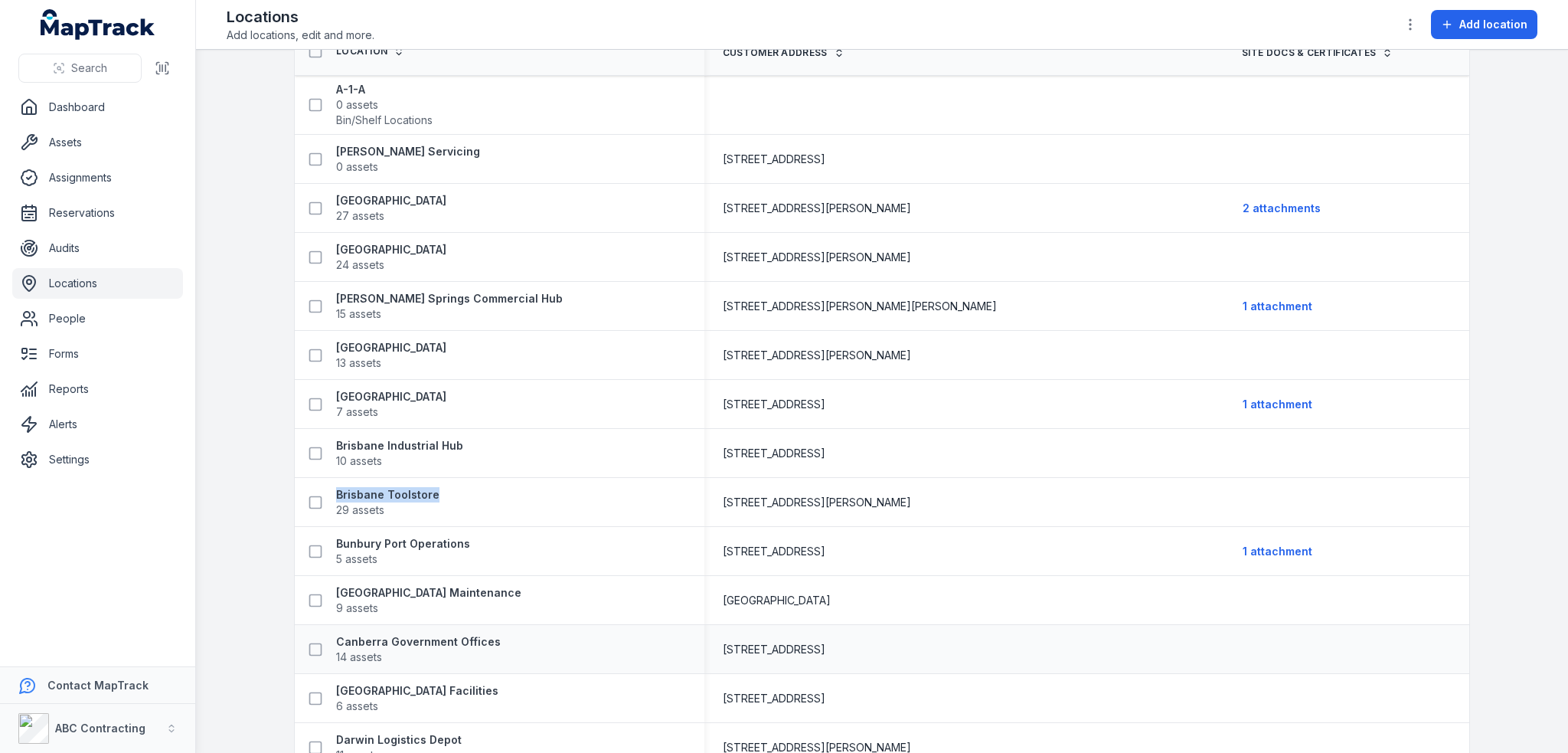
scroll to position [0, 0]
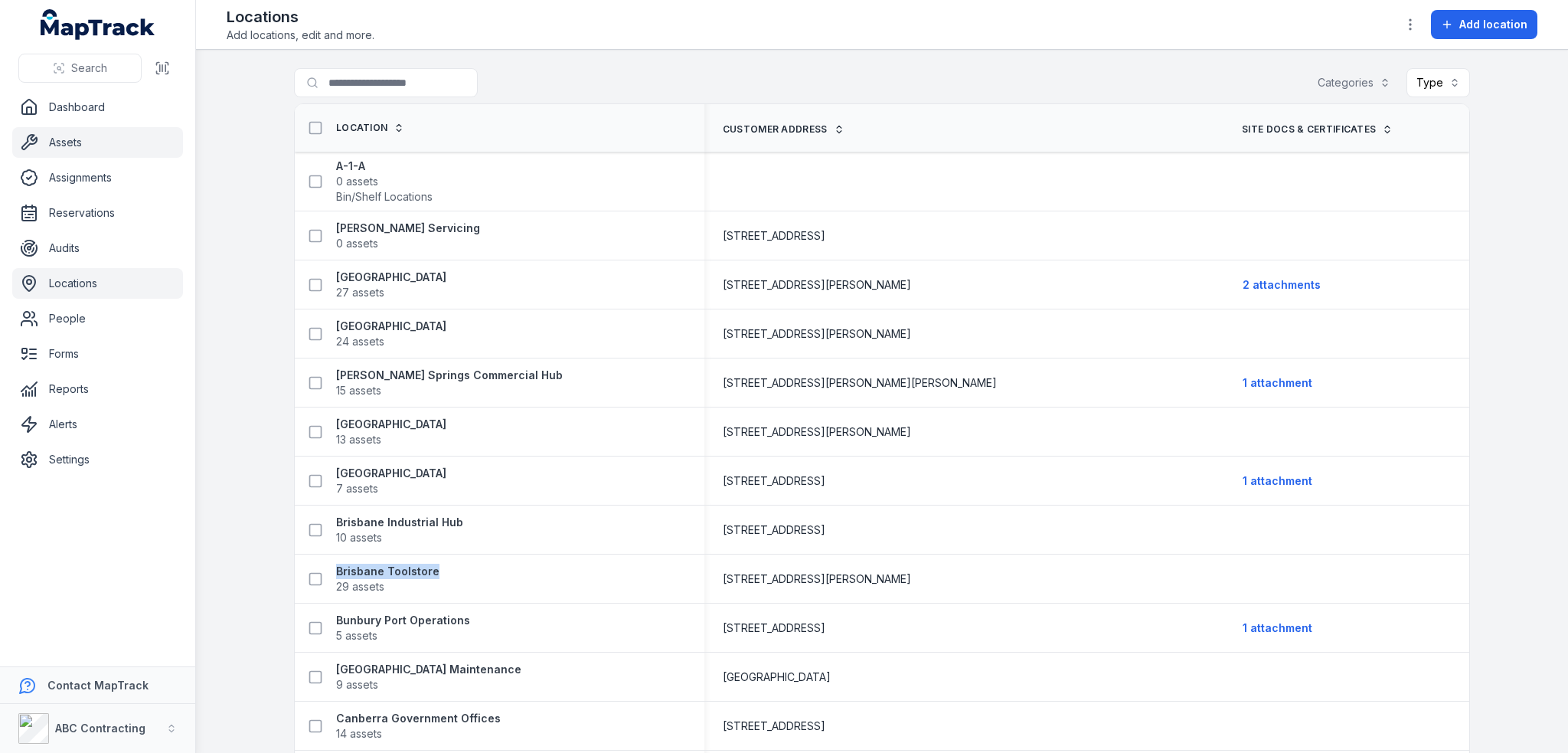
click at [65, 150] on link "Assets" at bounding box center [97, 142] width 171 height 30
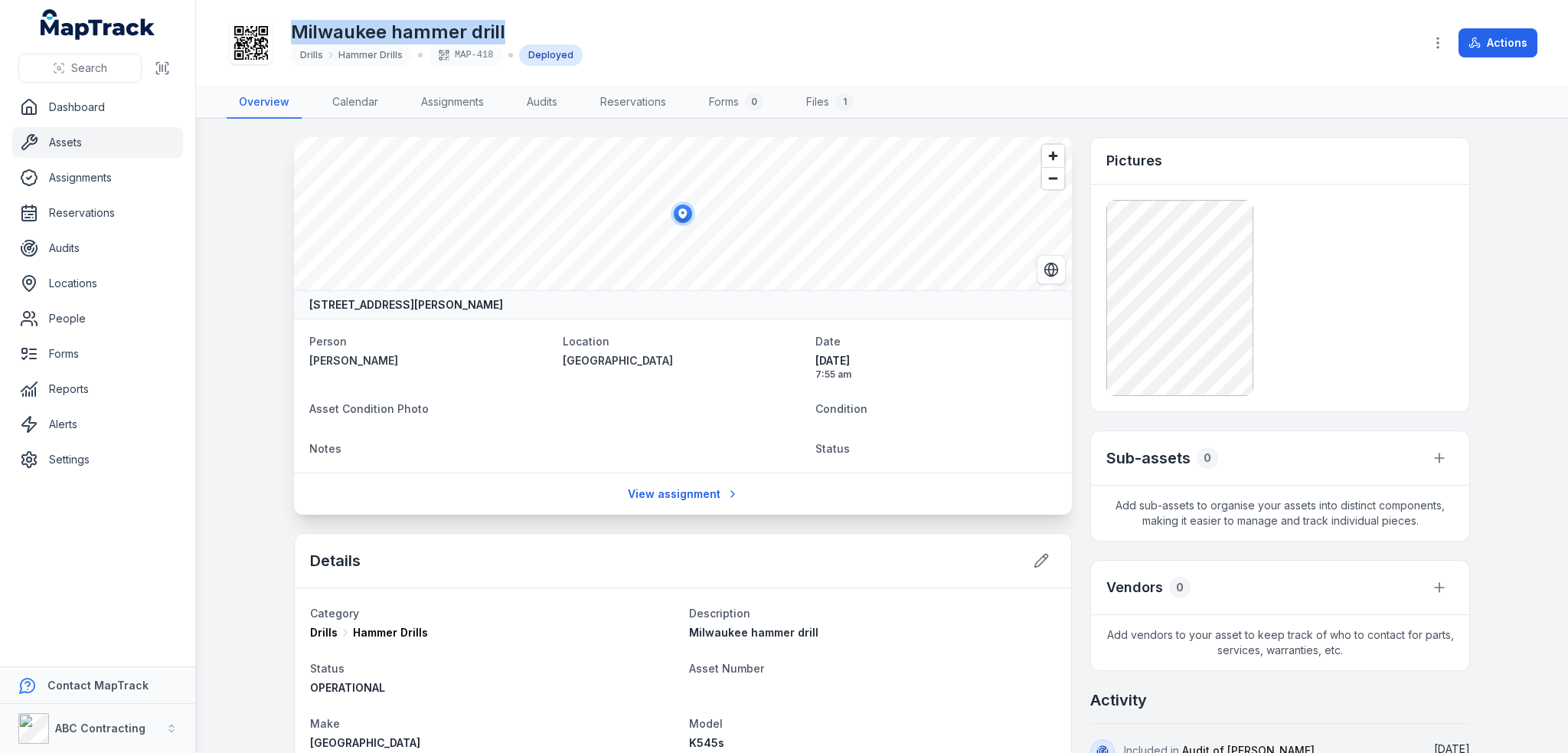
drag, startPoint x: 306, startPoint y: 33, endPoint x: 519, endPoint y: 39, distance: 213.1
click at [519, 39] on h1 "Milwaukee hammer drill" at bounding box center [436, 32] width 291 height 24
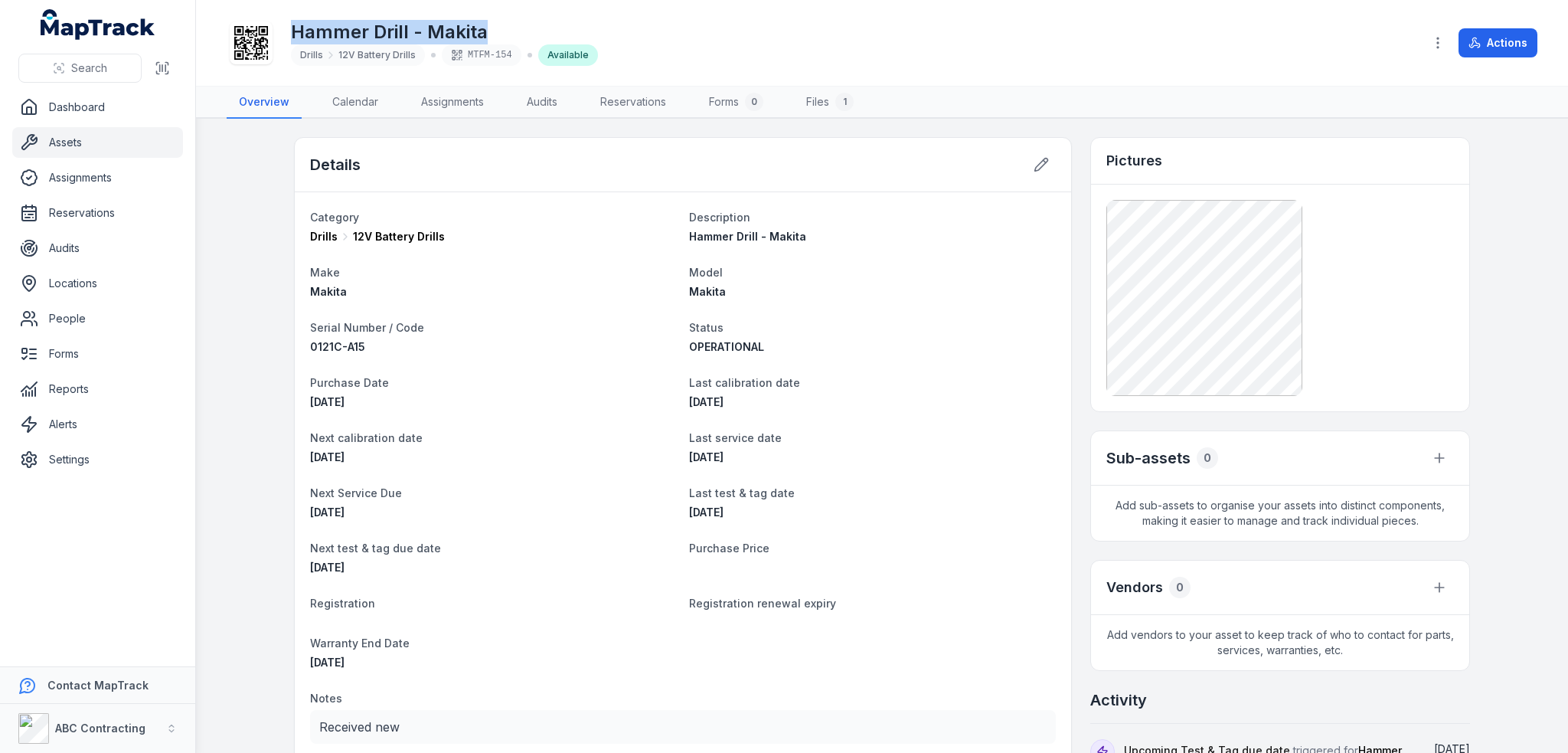
drag, startPoint x: 369, startPoint y: 42, endPoint x: 521, endPoint y: 18, distance: 153.9
click at [521, 19] on div "Hammer Drill - Makita Drills 12V Battery Drills MTFM-154 Available" at bounding box center [818, 43] width 1184 height 49
copy h1 "Hammer Drill - Makita"
click at [314, 55] on span "Drills" at bounding box center [311, 55] width 23 height 12
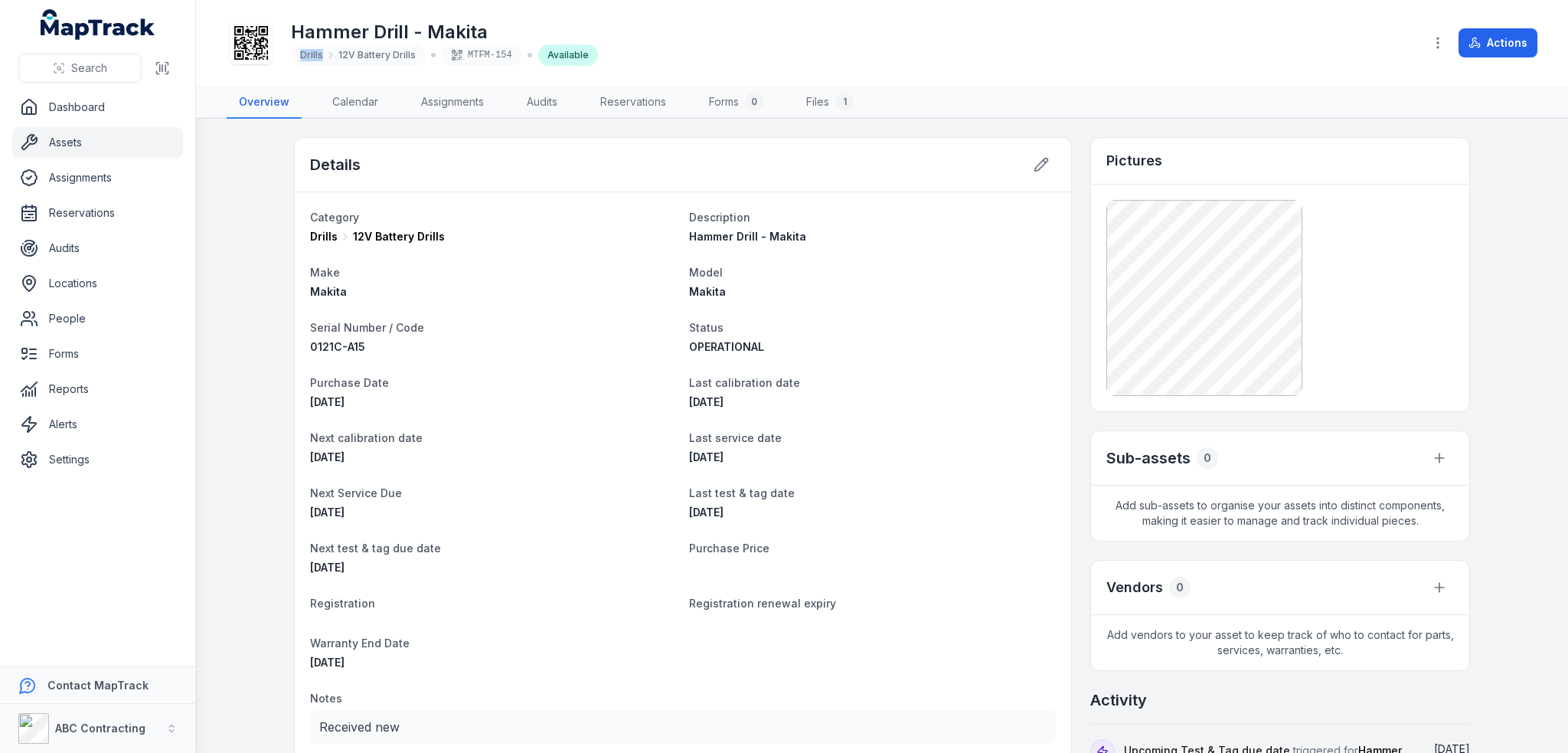
copy span "Drills"
drag, startPoint x: 340, startPoint y: 51, endPoint x: 417, endPoint y: 55, distance: 77.1
click at [417, 55] on div "Drills 12V Battery Drills" at bounding box center [358, 55] width 134 height 22
click at [373, 57] on span "12V Battery Drills" at bounding box center [376, 55] width 77 height 12
drag, startPoint x: 394, startPoint y: 56, endPoint x: 412, endPoint y: 56, distance: 18.0
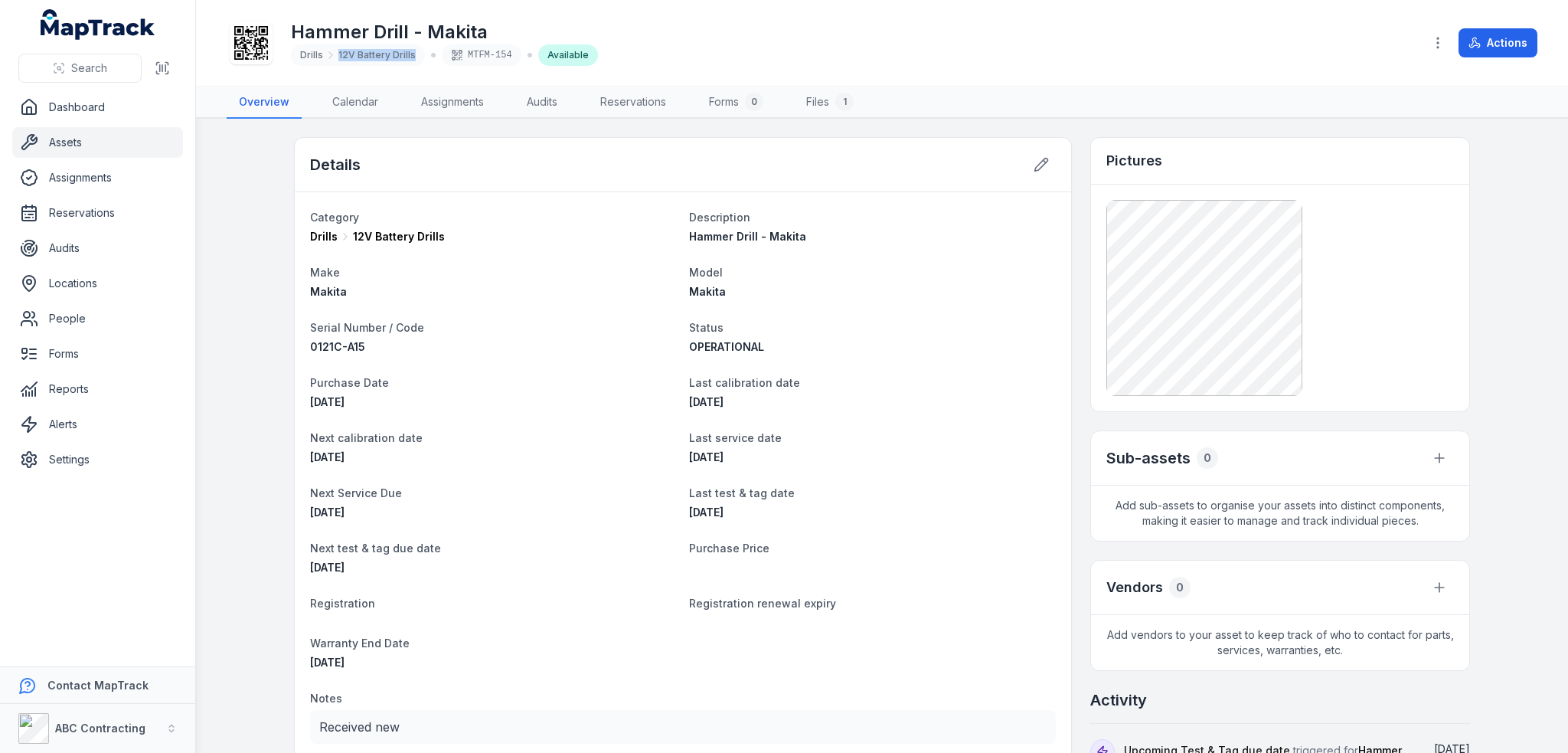
click at [412, 56] on div "Drills 12V Battery Drills" at bounding box center [358, 55] width 134 height 22
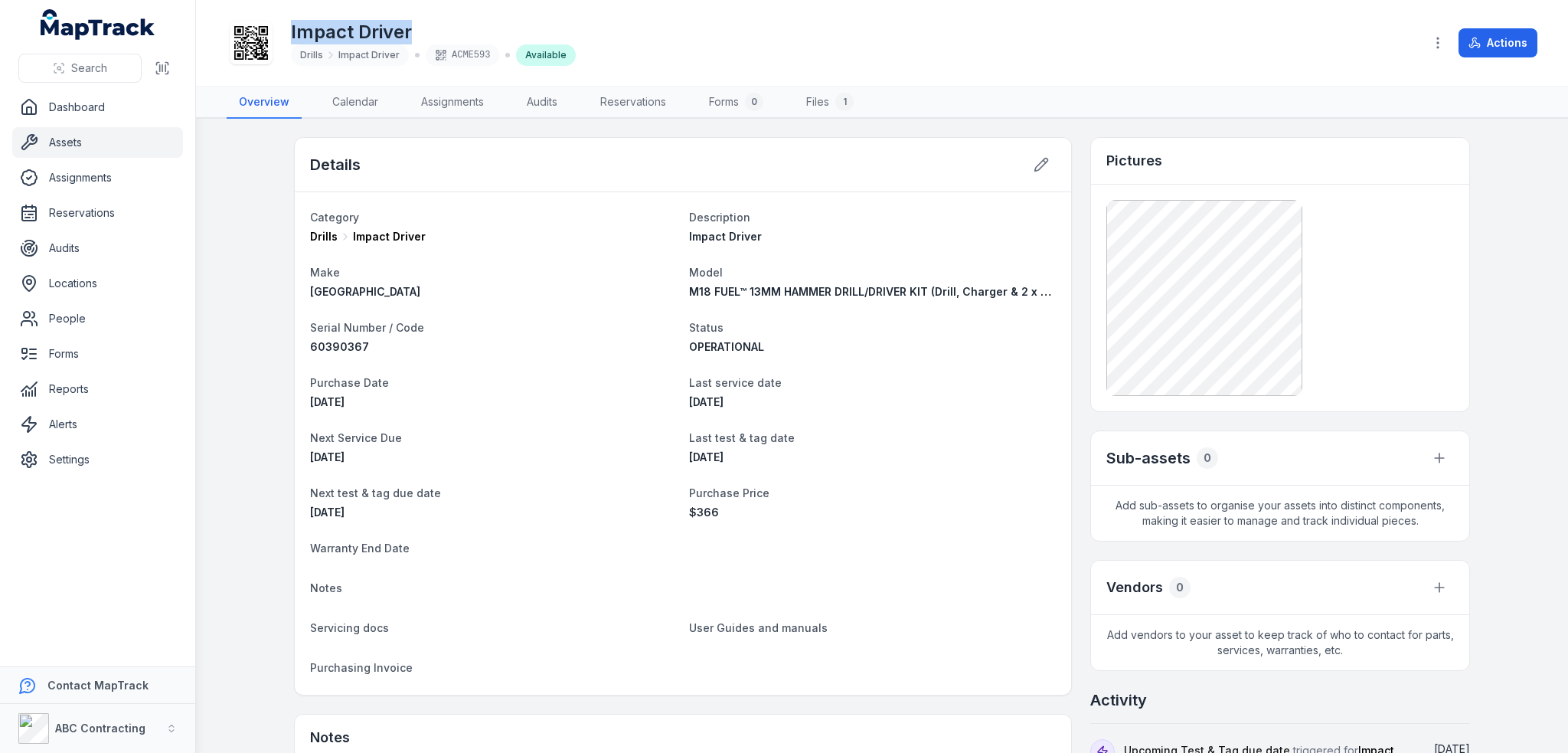
drag, startPoint x: 426, startPoint y: 21, endPoint x: 281, endPoint y: 22, distance: 145.0
click at [281, 22] on div "Impact Driver Drills Impact Driver ACME593 Available" at bounding box center [818, 43] width 1184 height 49
copy h1 "Impact Driver"
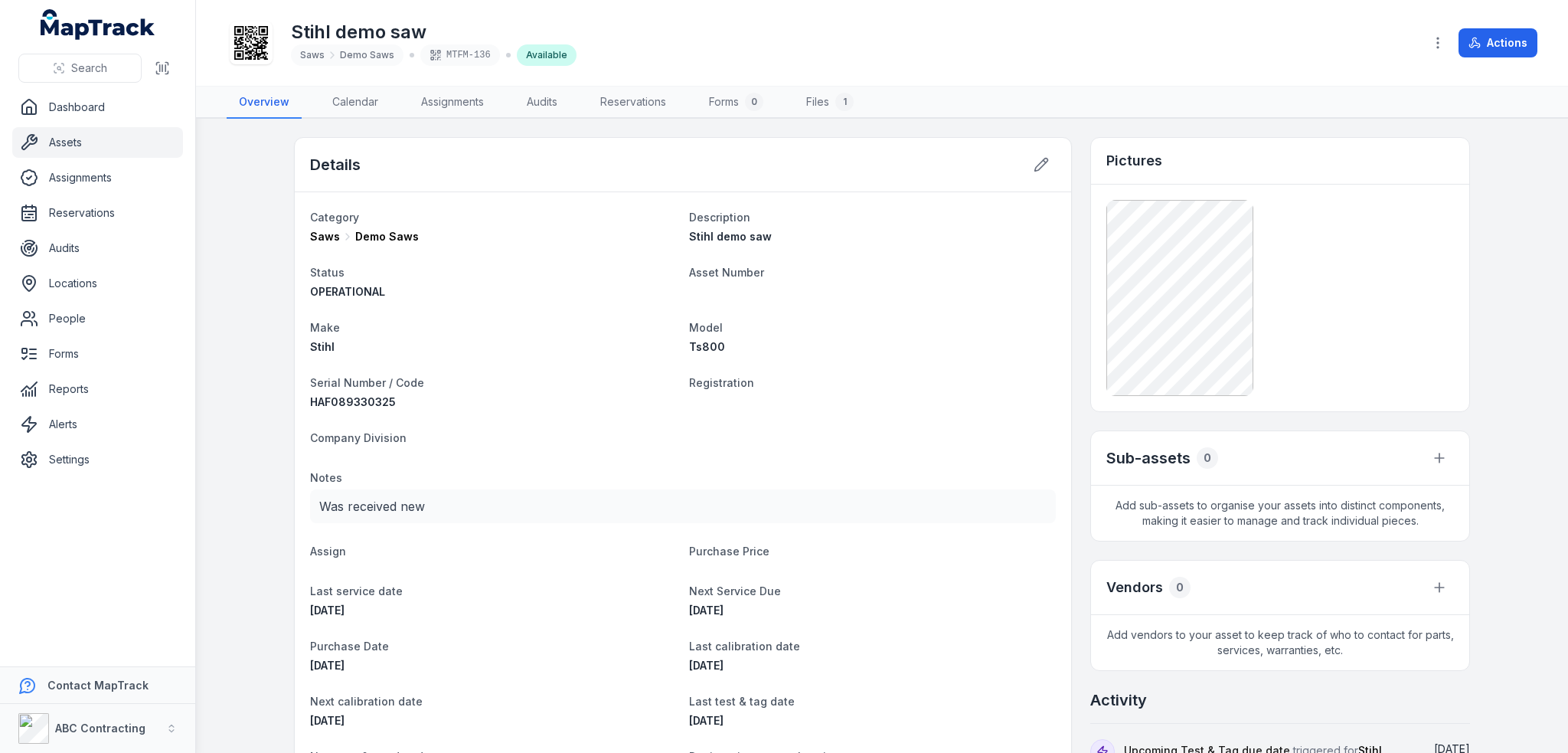
click at [82, 143] on link "Assets" at bounding box center [97, 142] width 171 height 30
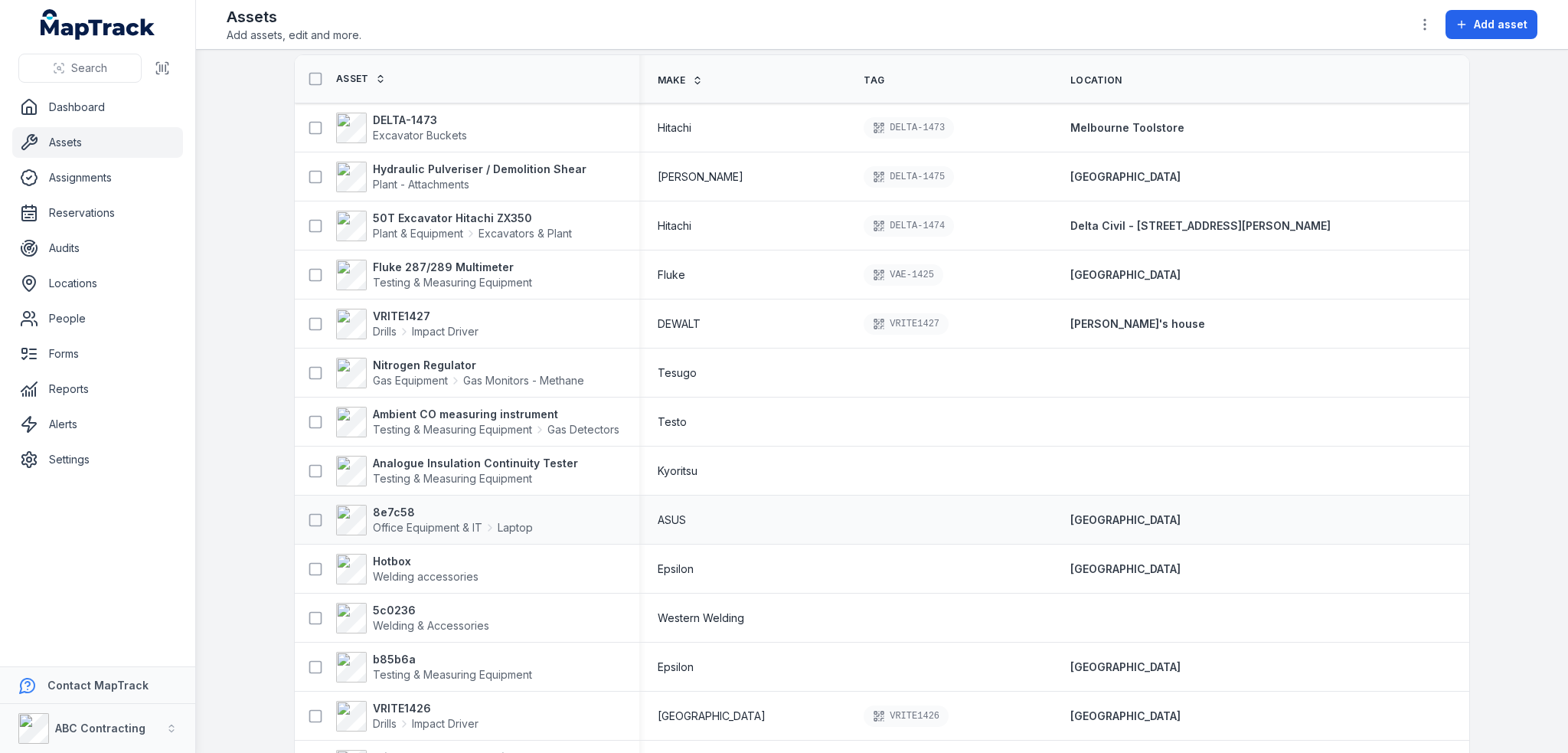
scroll to position [230, 0]
